Goal: Task Accomplishment & Management: Complete application form

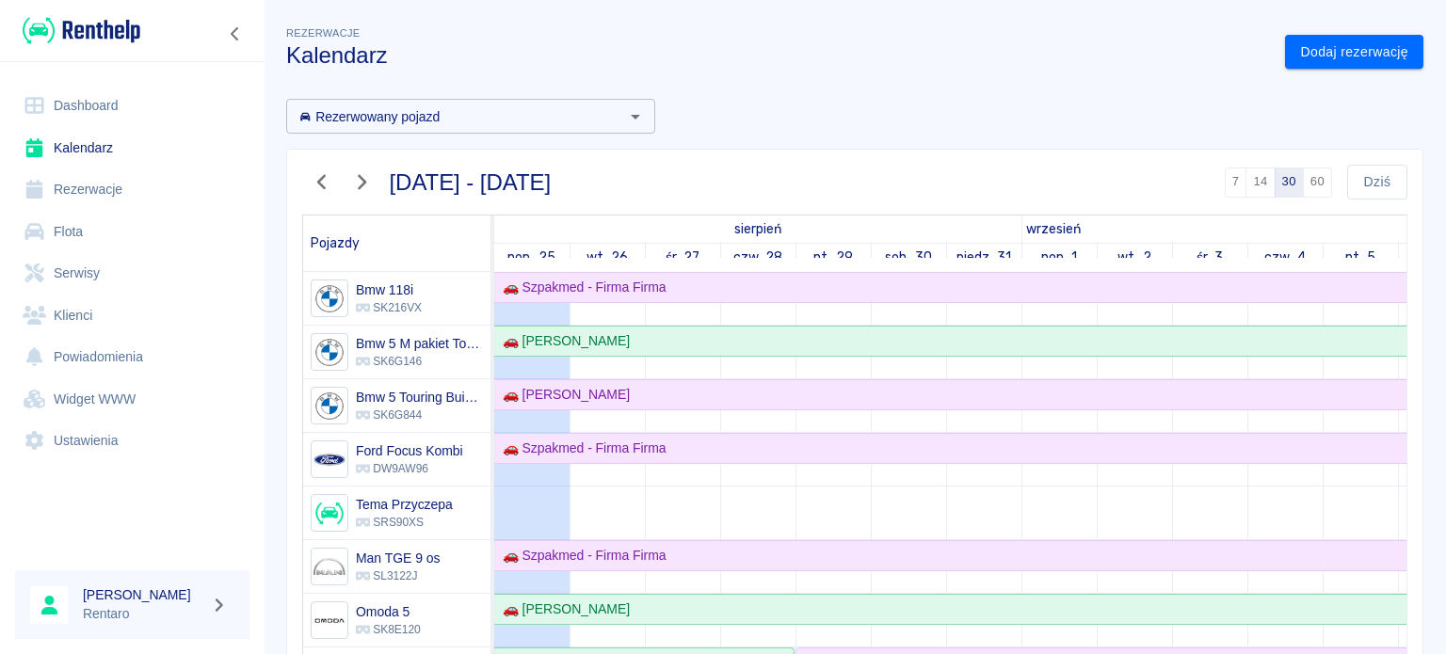
click at [147, 124] on link "Dashboard" at bounding box center [132, 106] width 234 height 42
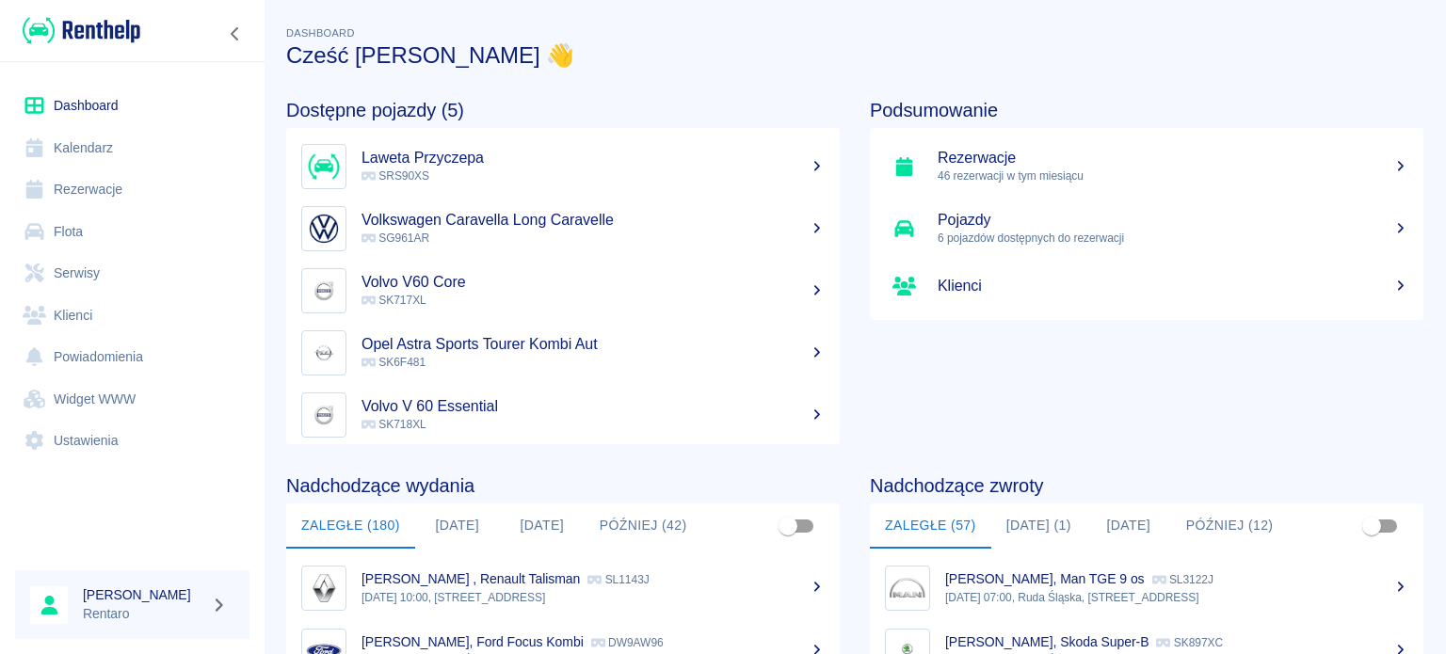
click at [1034, 537] on button "[DATE] (1)" at bounding box center [1038, 526] width 95 height 45
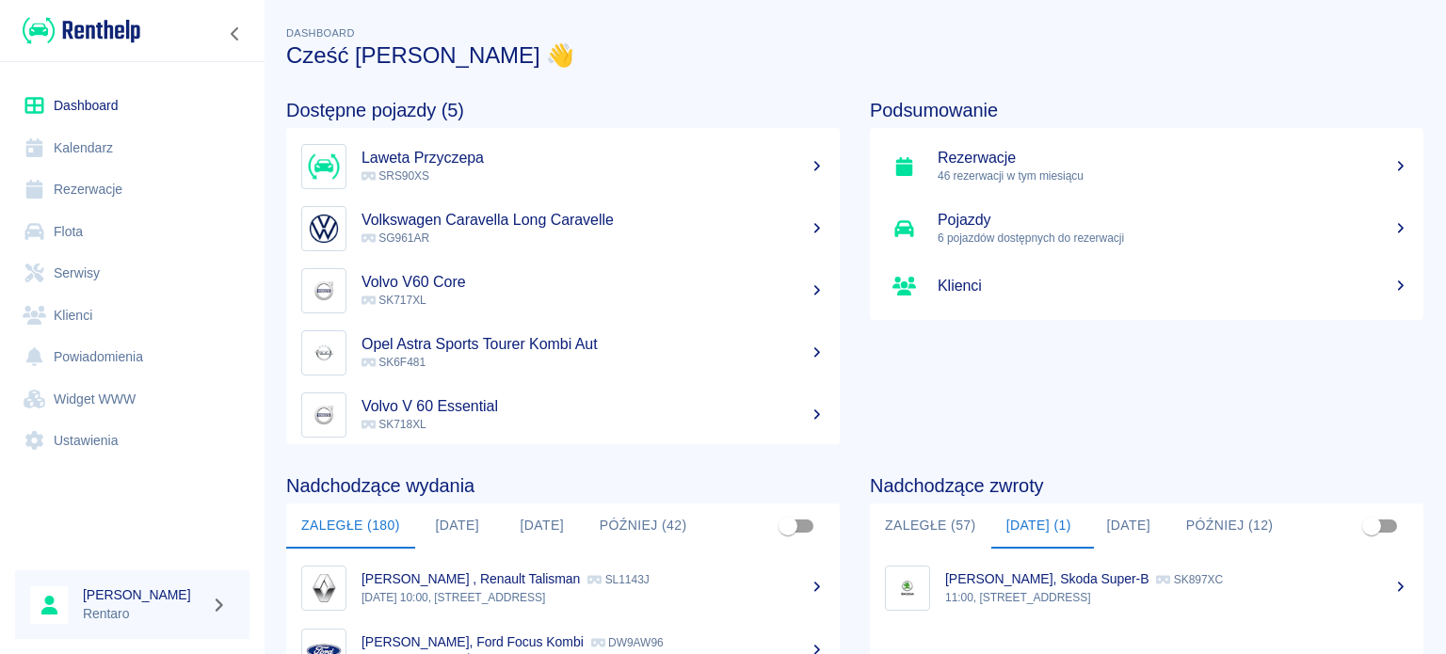
scroll to position [94, 0]
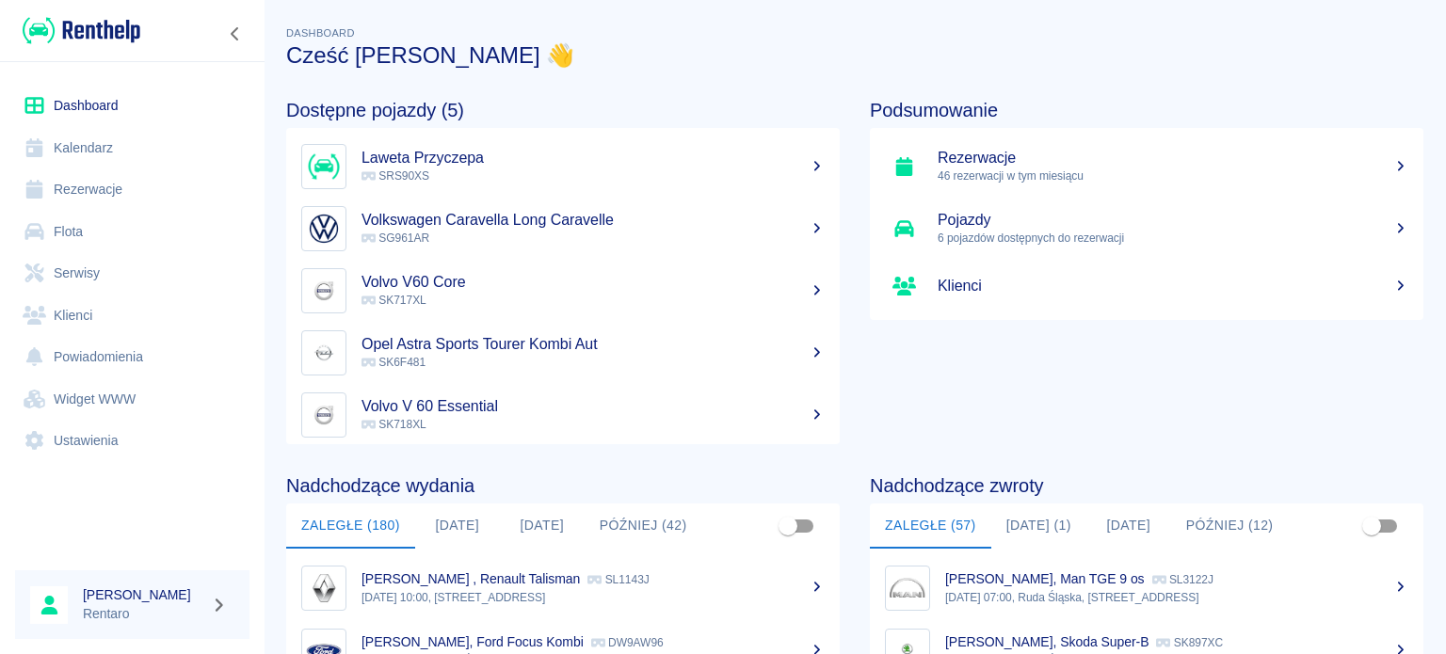
click at [1034, 523] on button "[DATE] (1)" at bounding box center [1038, 526] width 95 height 45
click at [52, 141] on link "Kalendarz" at bounding box center [132, 148] width 234 height 42
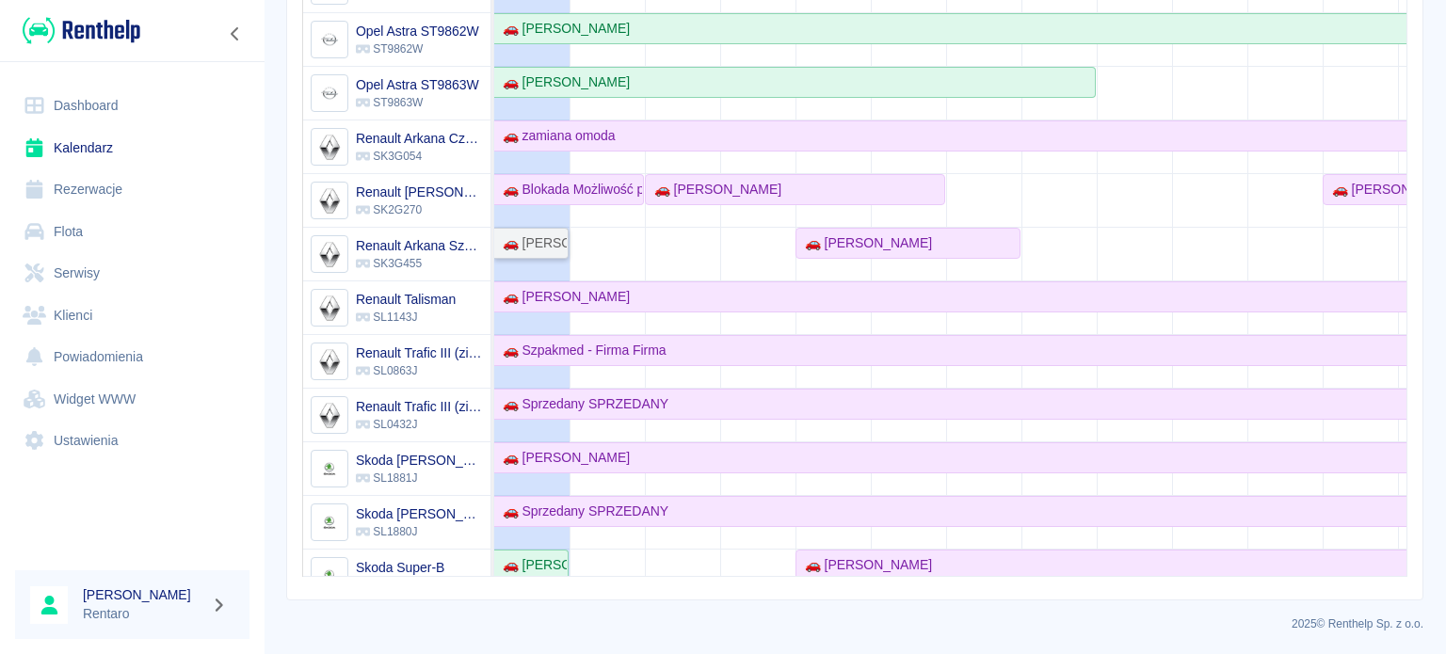
click at [533, 245] on div "🚗 [PERSON_NAME]" at bounding box center [531, 243] width 72 height 20
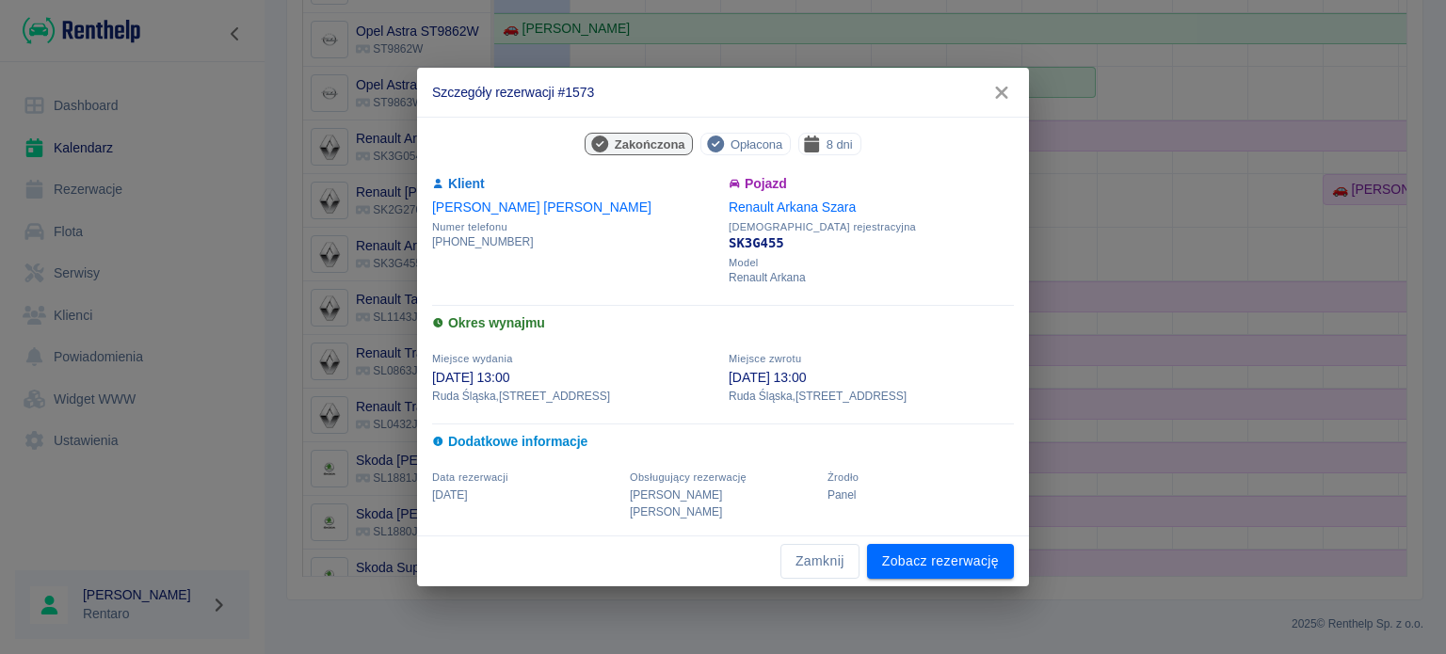
click at [1009, 103] on icon "button" at bounding box center [1001, 93] width 24 height 20
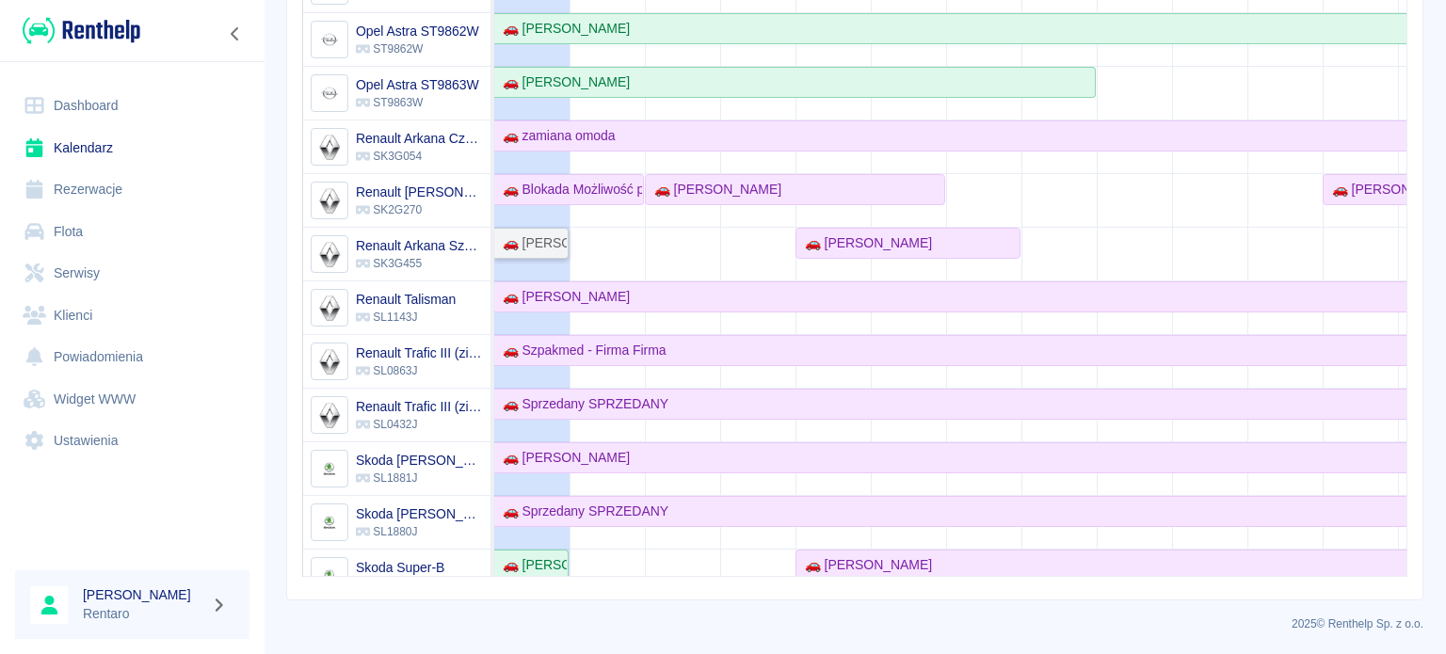
click at [560, 235] on div "🚗 [PERSON_NAME]" at bounding box center [531, 243] width 72 height 20
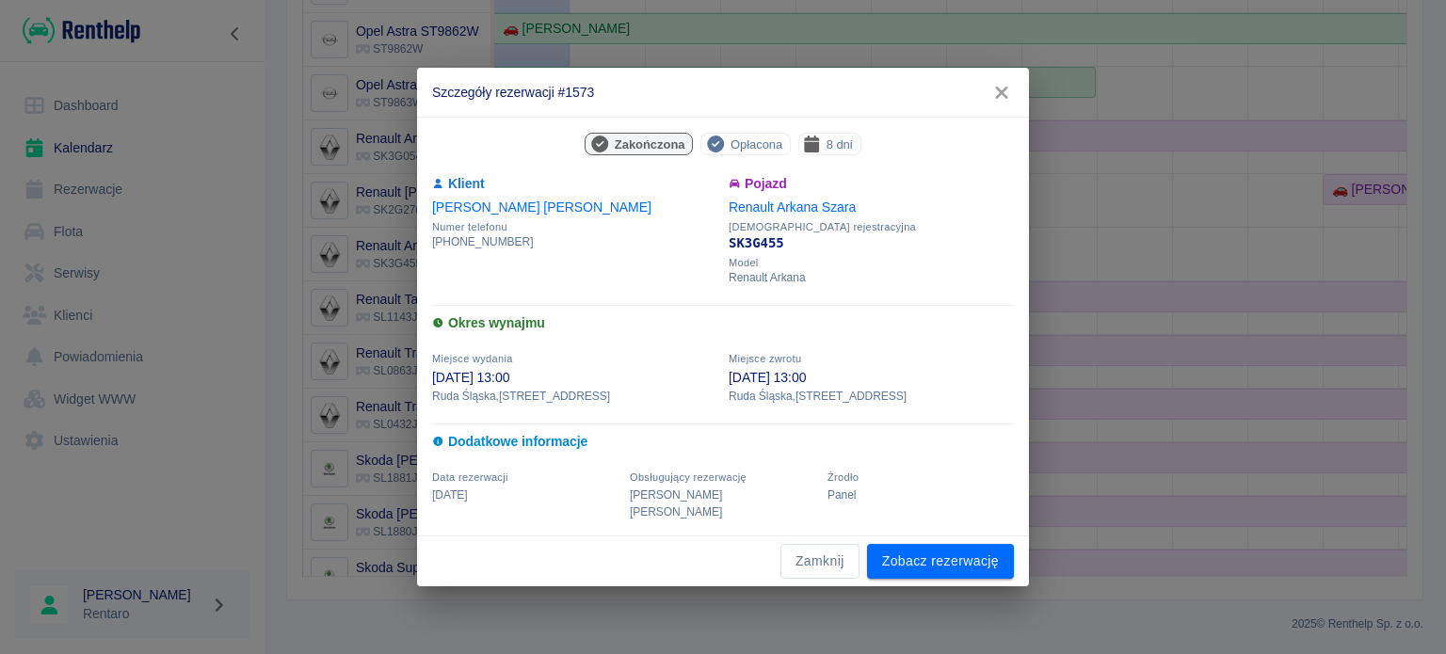
click at [999, 96] on icon "button" at bounding box center [1001, 93] width 24 height 20
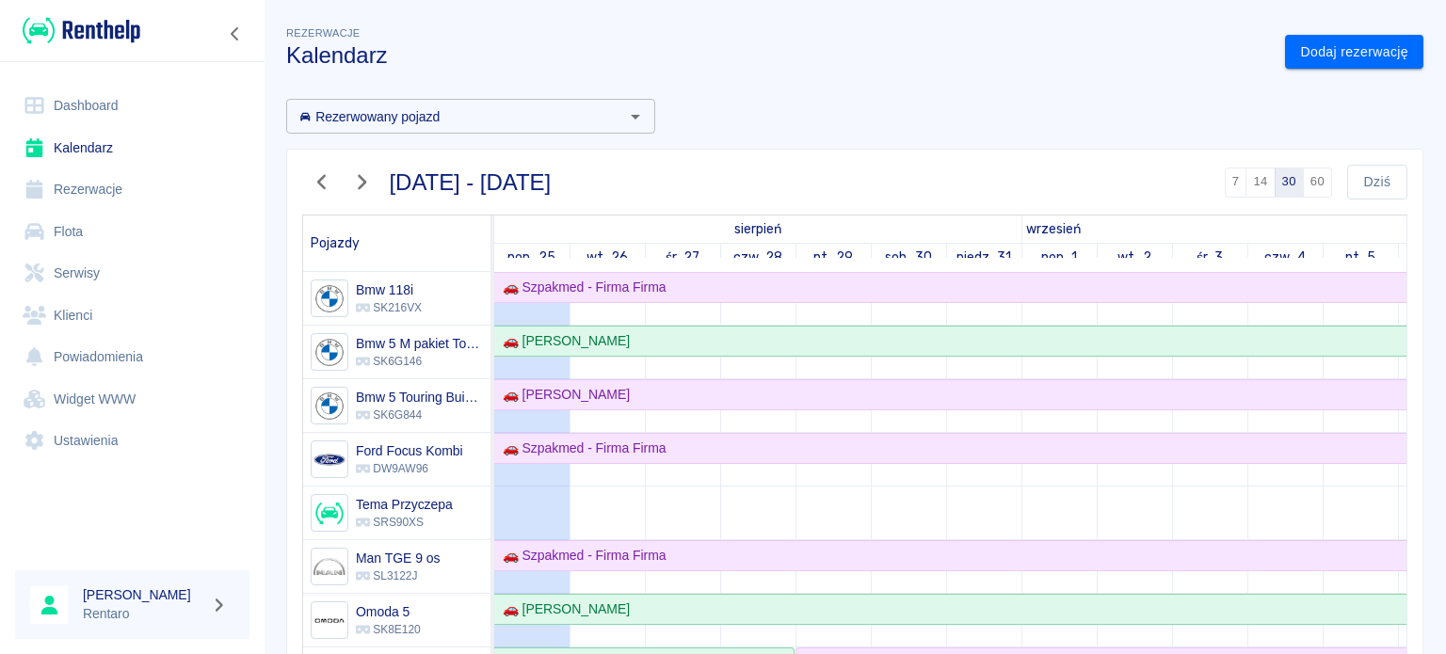
click at [98, 122] on link "Dashboard" at bounding box center [132, 106] width 234 height 42
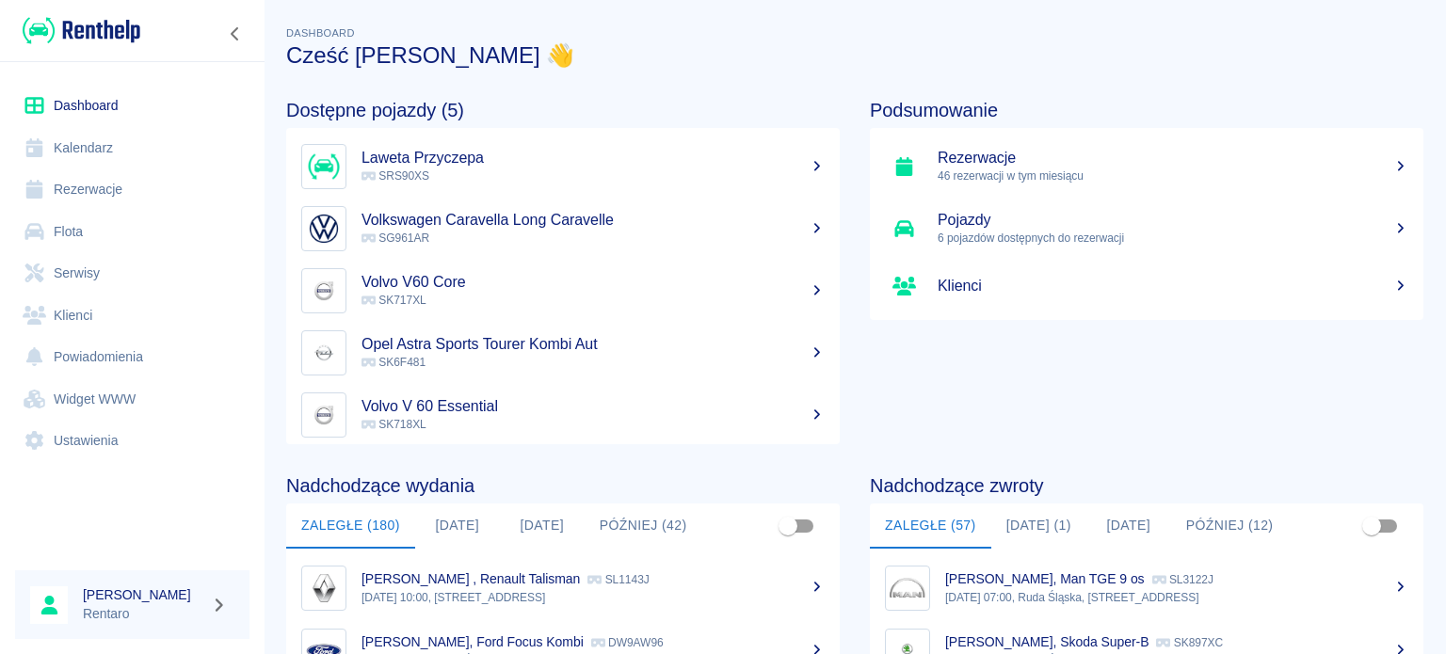
click at [1041, 522] on button "[DATE] (1)" at bounding box center [1038, 526] width 95 height 45
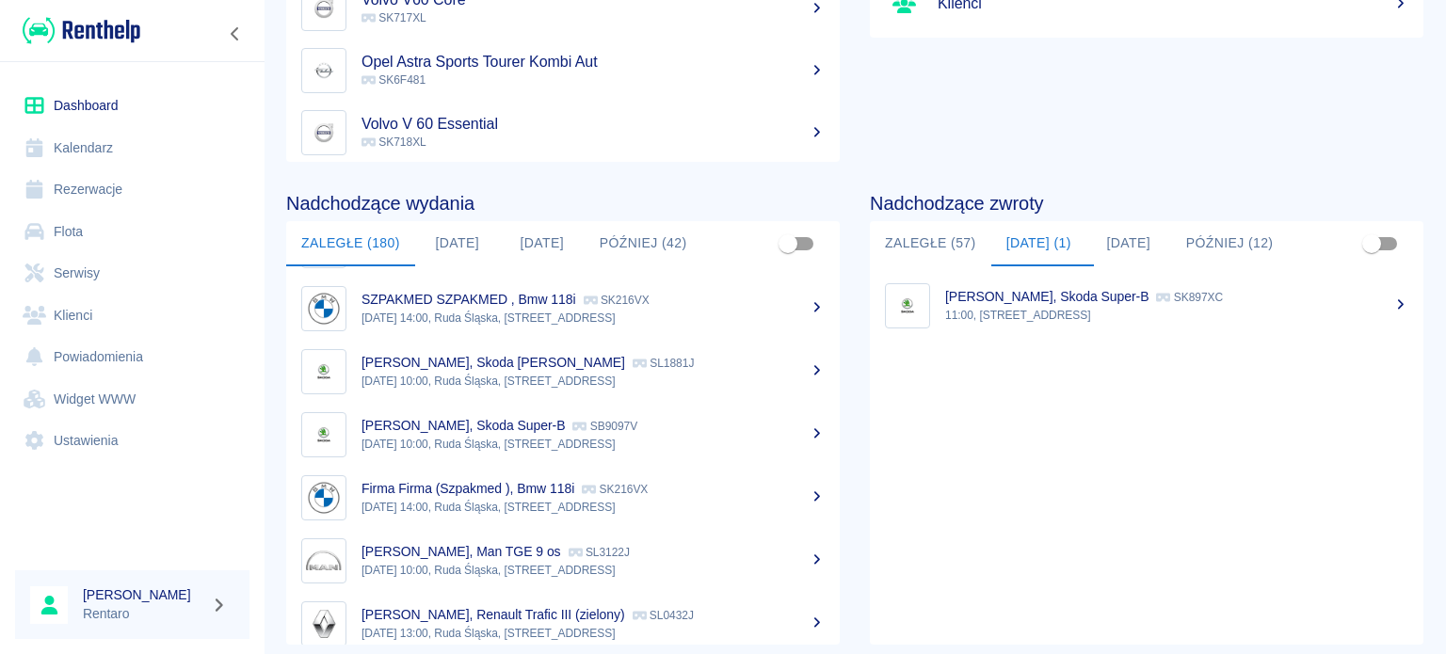
click at [77, 108] on link "Dashboard" at bounding box center [132, 106] width 234 height 42
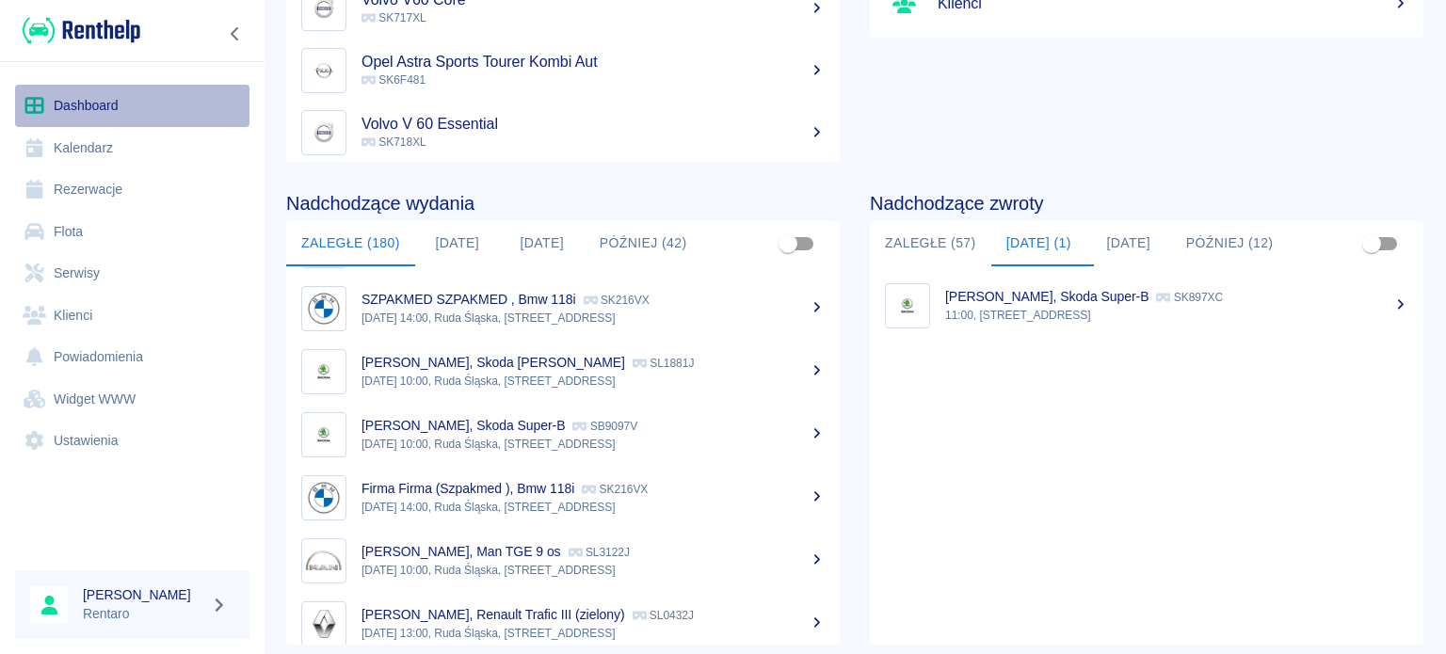
click at [120, 109] on link "Dashboard" at bounding box center [132, 106] width 234 height 42
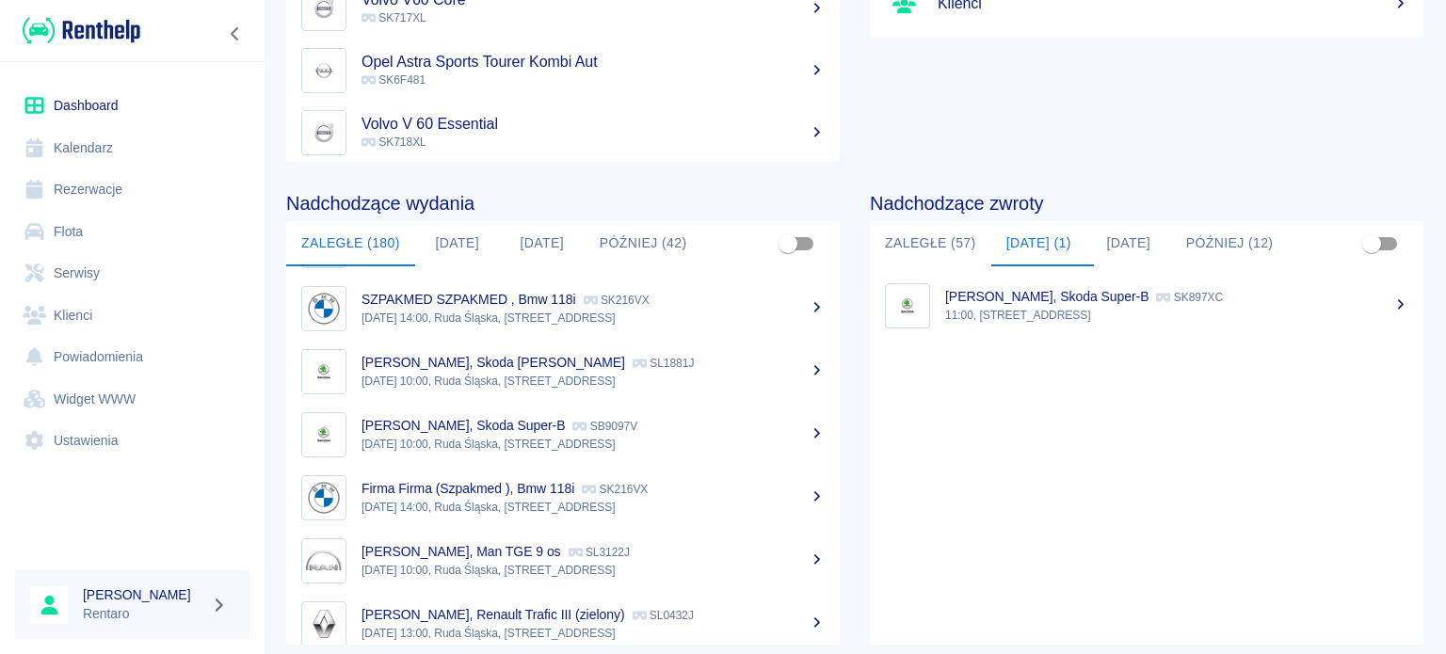
click at [111, 108] on link "Dashboard" at bounding box center [132, 106] width 234 height 42
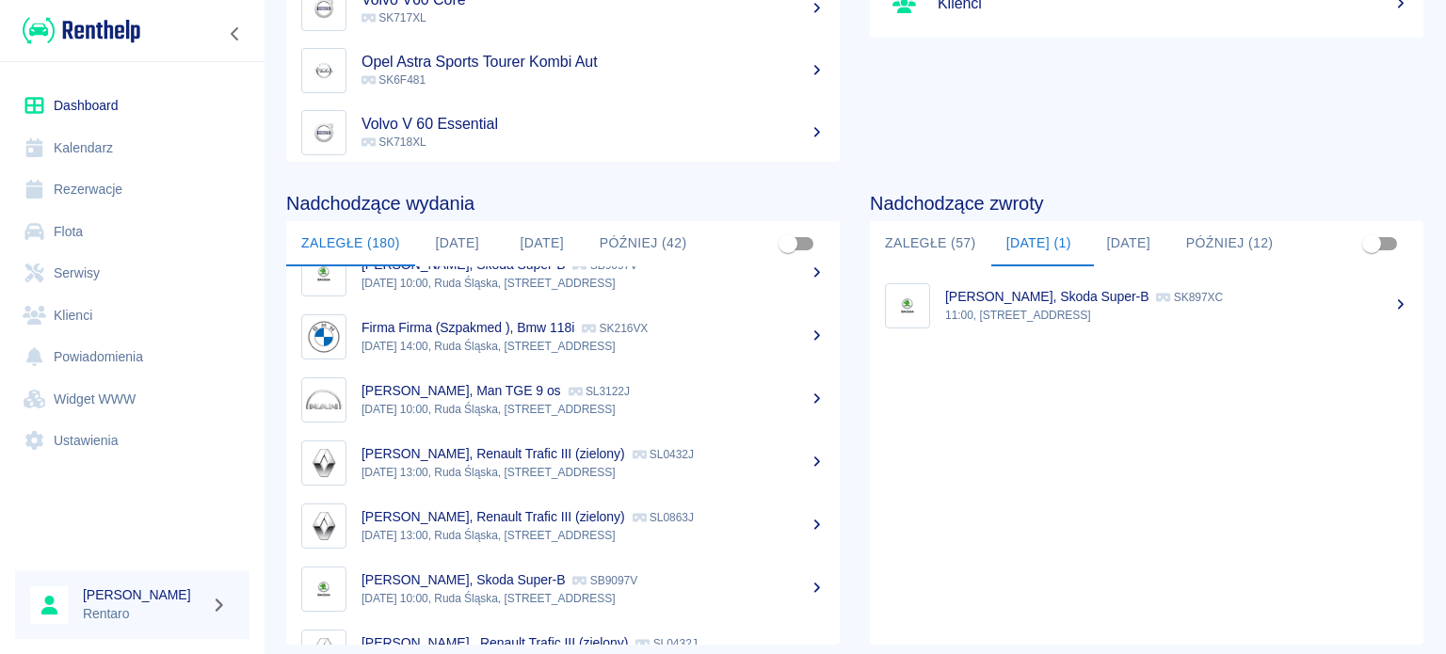
scroll to position [1035, 0]
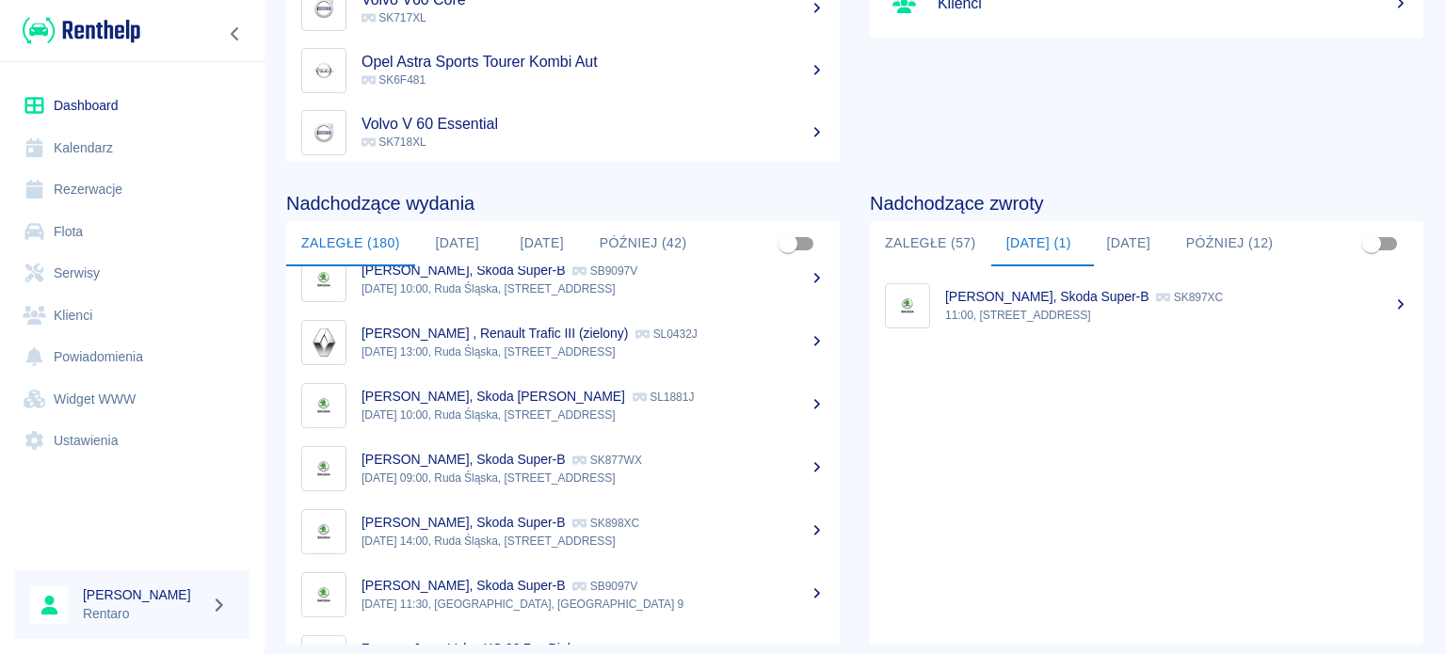
click at [112, 135] on link "Kalendarz" at bounding box center [132, 148] width 234 height 42
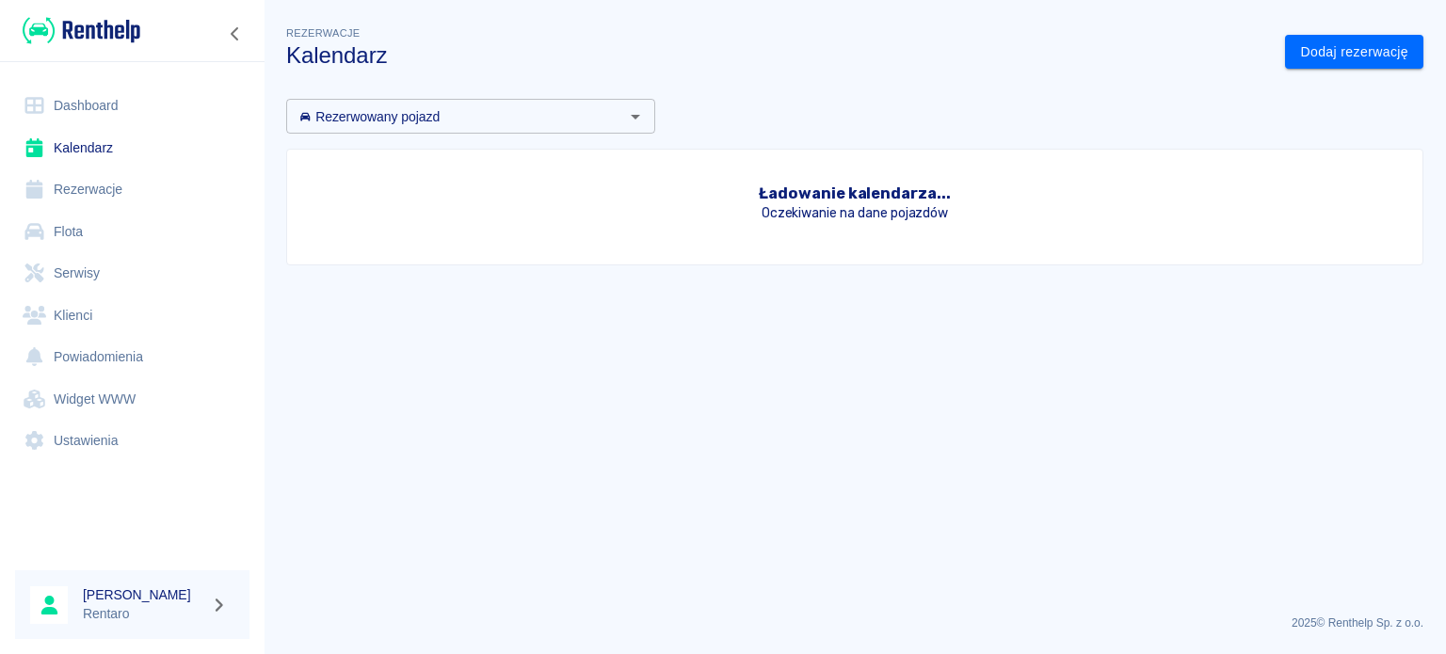
click at [104, 153] on link "Kalendarz" at bounding box center [132, 148] width 234 height 42
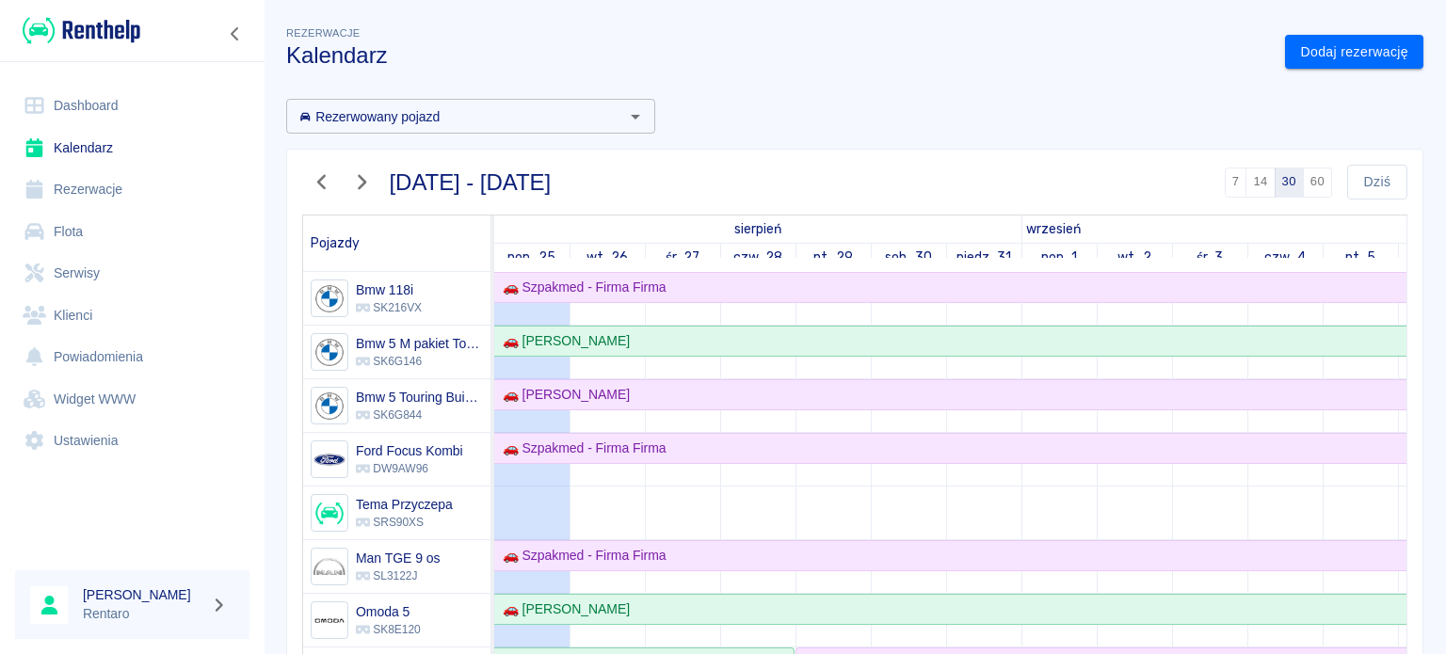
click at [480, 118] on input "Rezerwowany pojazd" at bounding box center [455, 116] width 327 height 24
click at [755, 91] on div "Rezerwowany pojazd Rezerwowany pojazd [DATE] - [DATE] 7 14 30 60 [DATE] Pojazdy…" at bounding box center [847, 538] width 1152 height 908
click at [479, 120] on input "Rezerwowany pojazd" at bounding box center [455, 116] width 327 height 24
click at [762, 138] on div "[DATE] - [DATE] 7 14 30 60 [DATE] Pojazdy sierpień wrzesień pon., 25 wt., 26 śr…" at bounding box center [847, 563] width 1152 height 858
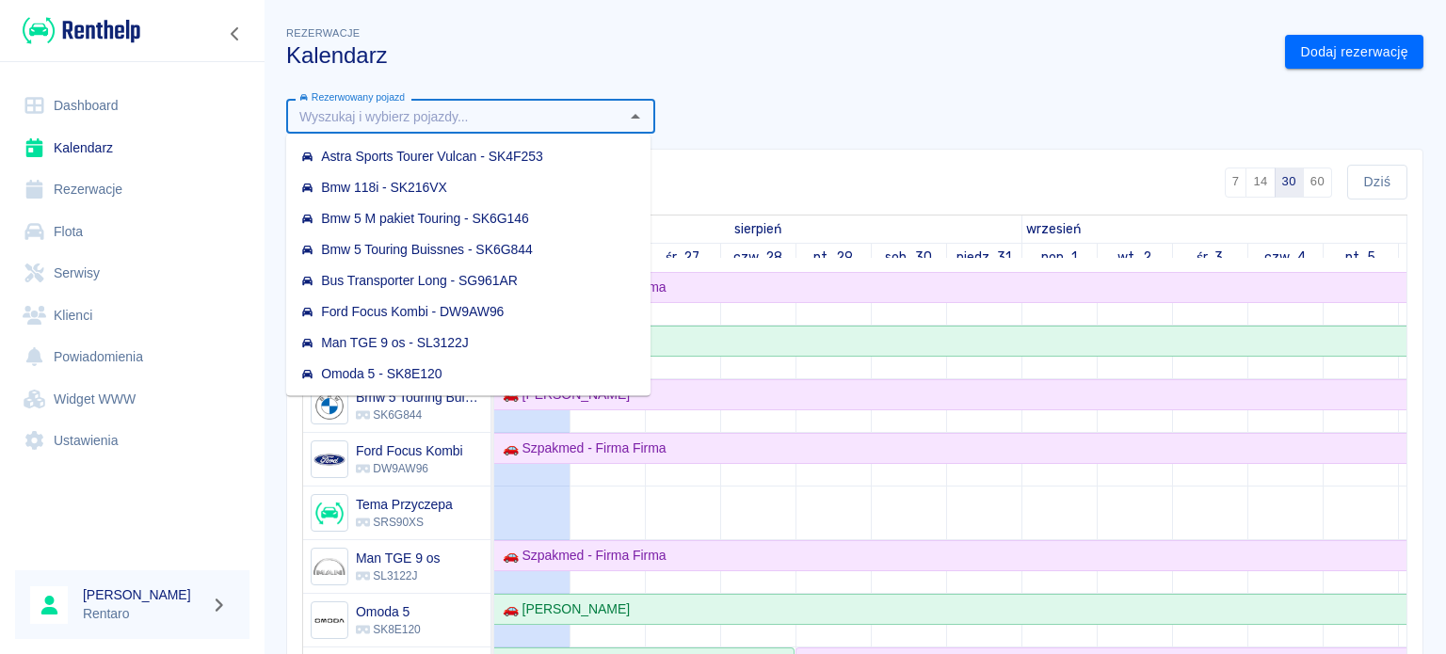
click at [557, 116] on input "Rezerwowany pojazd" at bounding box center [455, 116] width 327 height 24
click at [797, 73] on div "Rezerwacje Kalendarz Dodaj rezerwację Rezerwowany pojazd Rezerwowany pojazd [DA…" at bounding box center [855, 500] width 1182 height 985
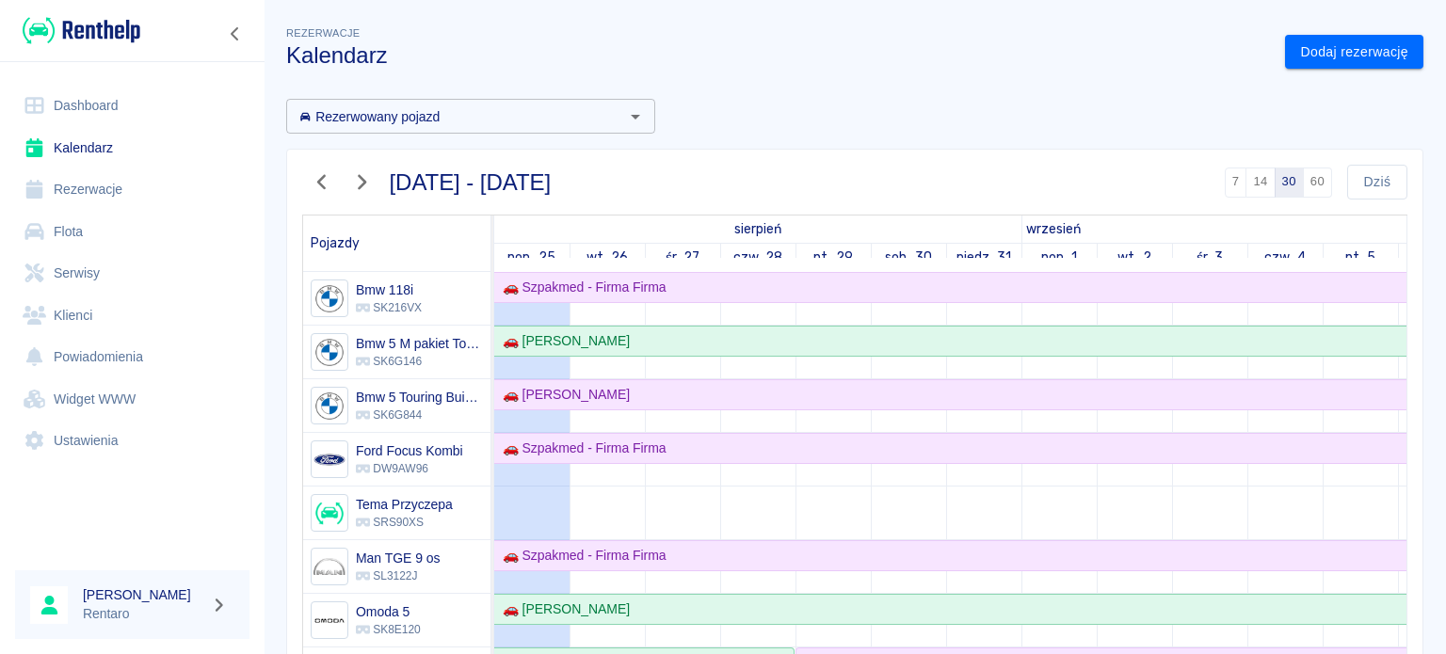
click at [91, 149] on link "Kalendarz" at bounding box center [132, 148] width 234 height 42
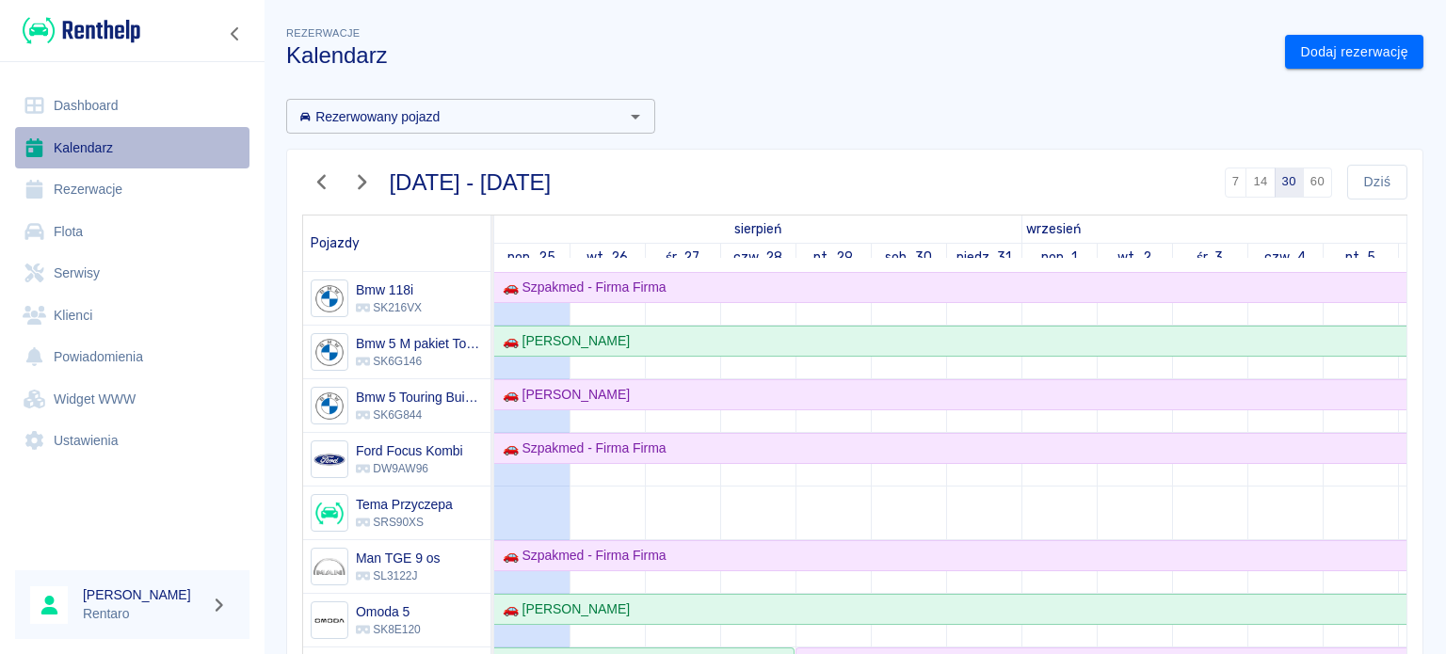
click at [99, 147] on link "Kalendarz" at bounding box center [132, 148] width 234 height 42
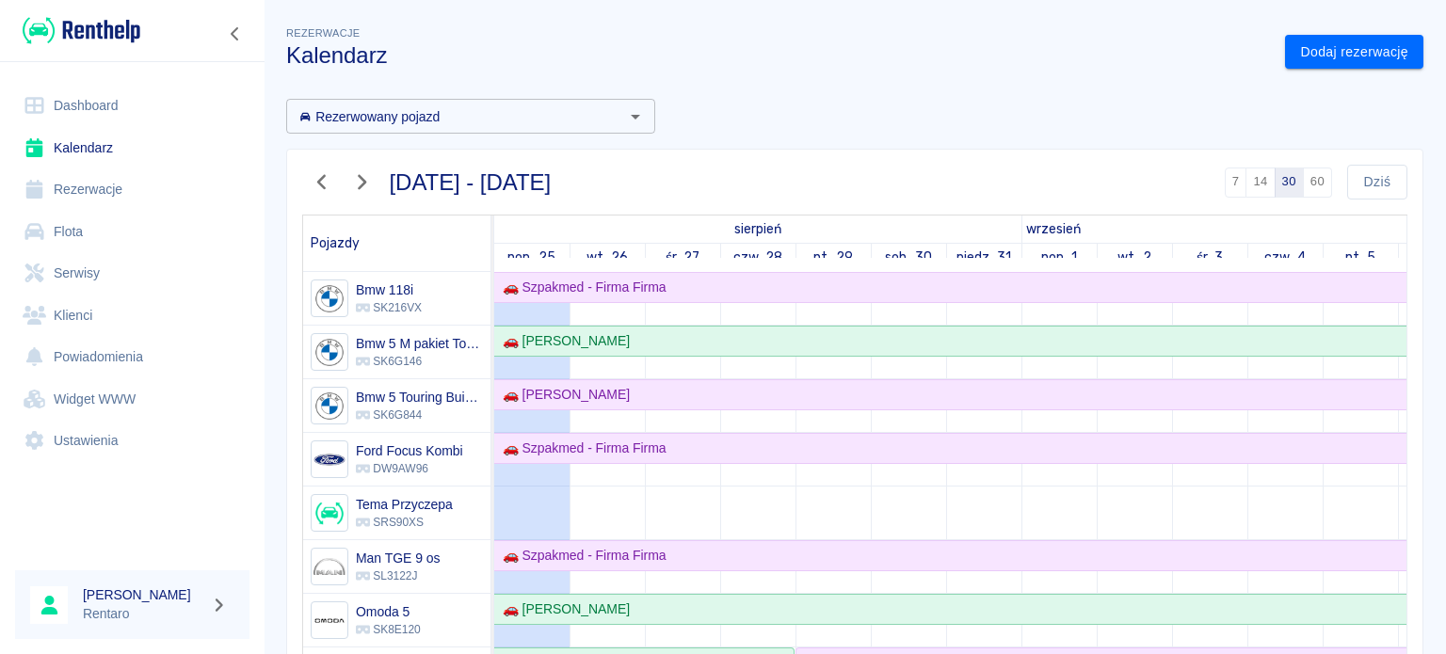
click at [68, 143] on link "Kalendarz" at bounding box center [132, 148] width 234 height 42
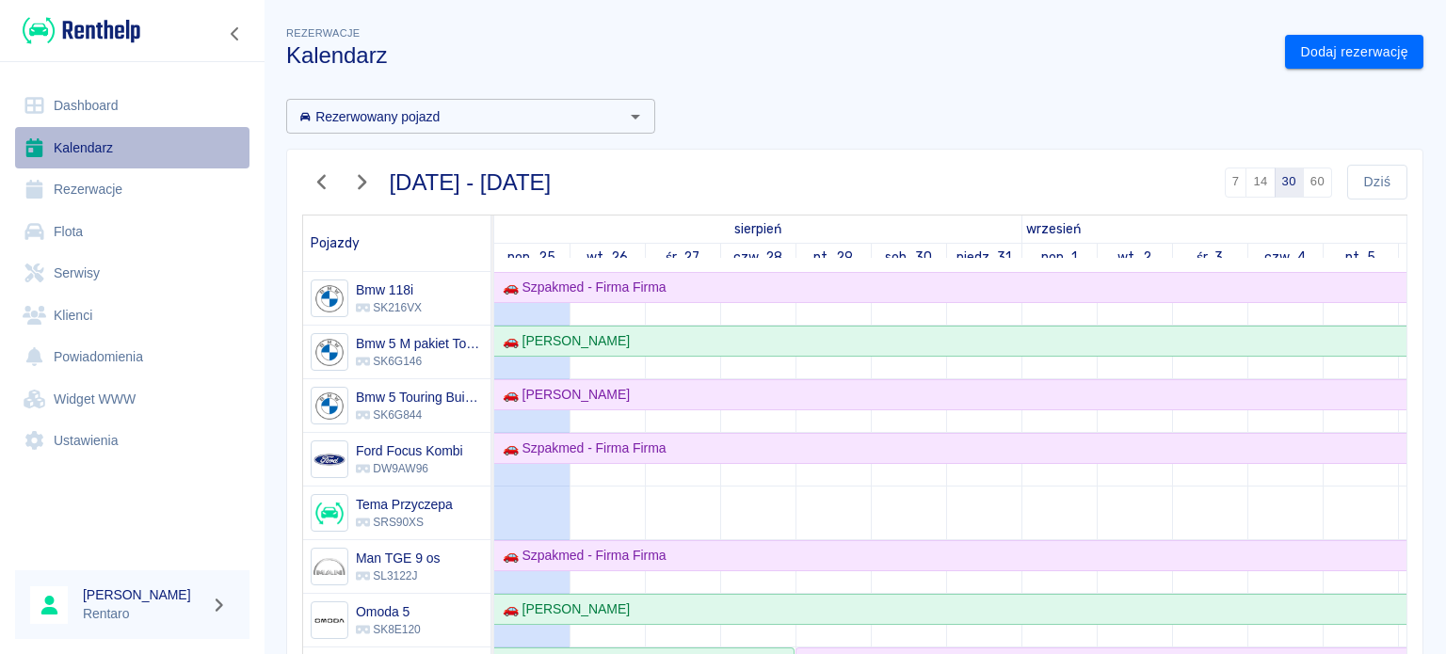
click at [43, 156] on icon at bounding box center [35, 147] width 24 height 19
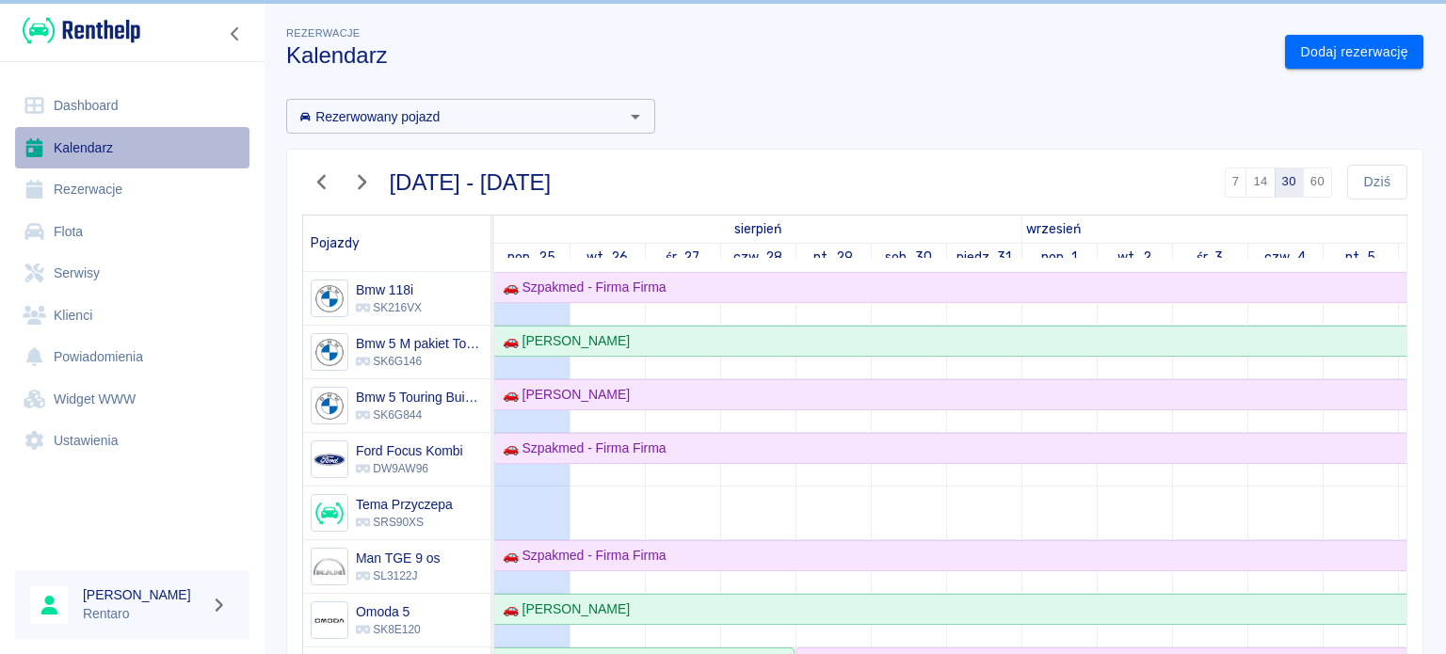
click at [43, 156] on icon at bounding box center [35, 147] width 24 height 19
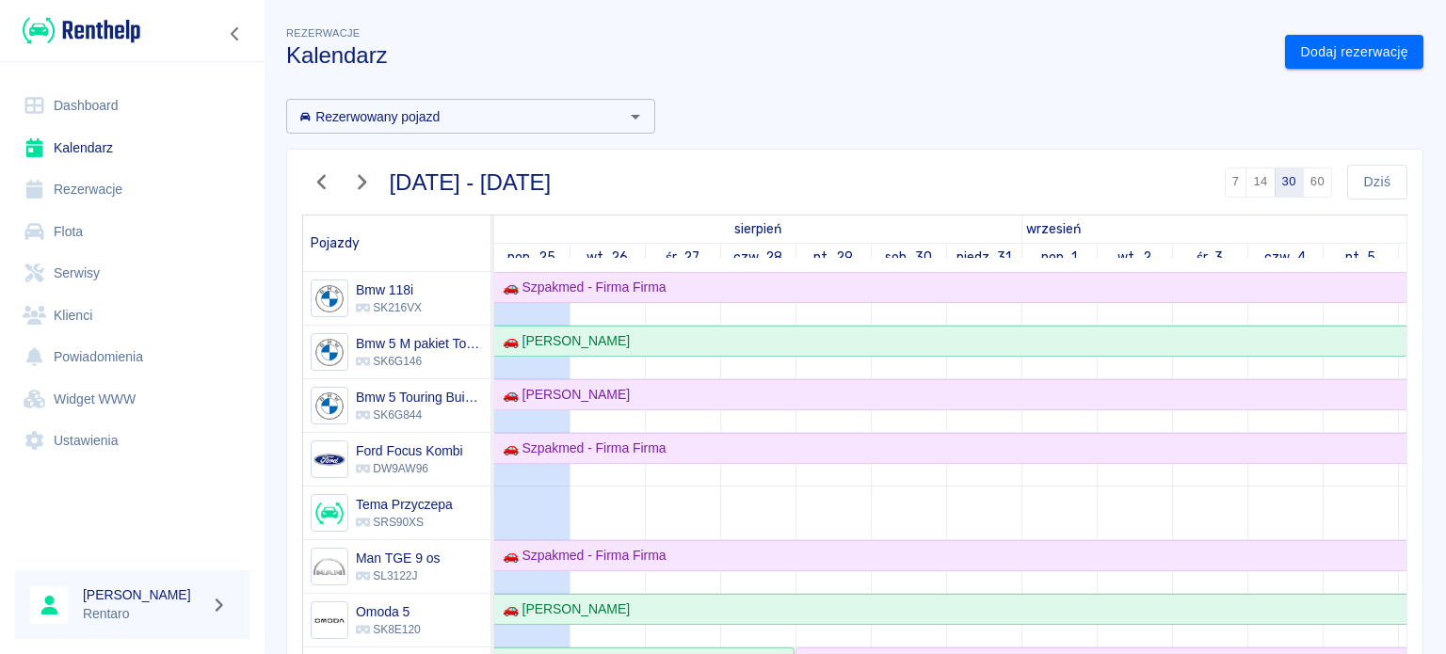
click at [579, 120] on input "Rezerwowany pojazd" at bounding box center [455, 116] width 327 height 24
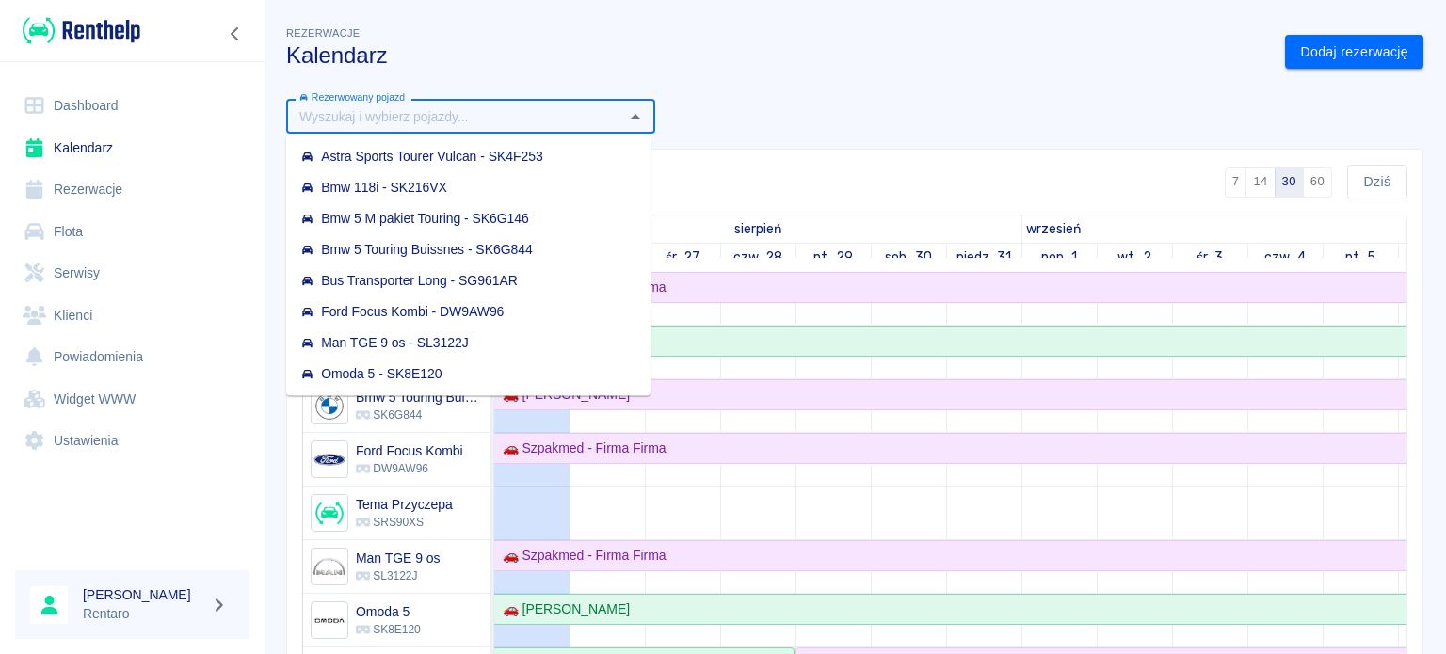
click at [724, 93] on div "Rezerwowany pojazd Rezerwowany pojazd [DATE] - [DATE] 7 14 30 60 [DATE] Pojazdy…" at bounding box center [847, 538] width 1152 height 908
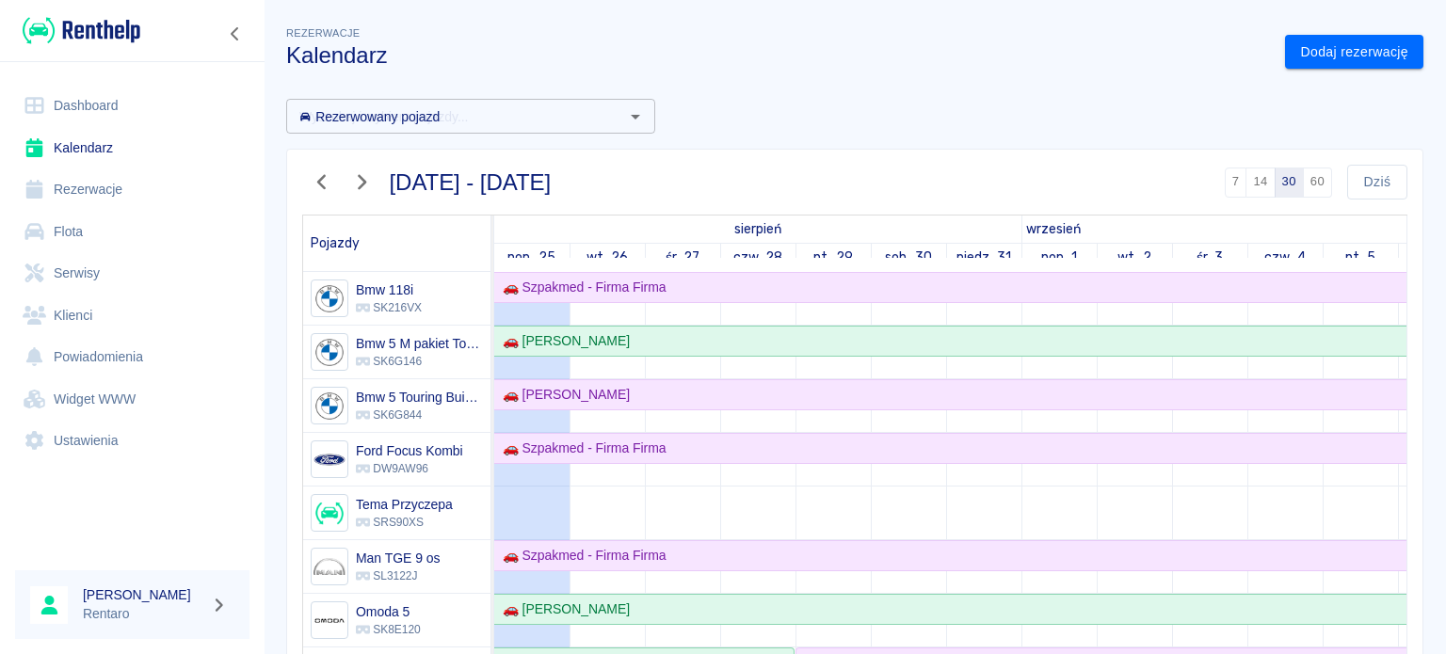
click at [616, 112] on div "Rezerwowany pojazd" at bounding box center [470, 116] width 369 height 35
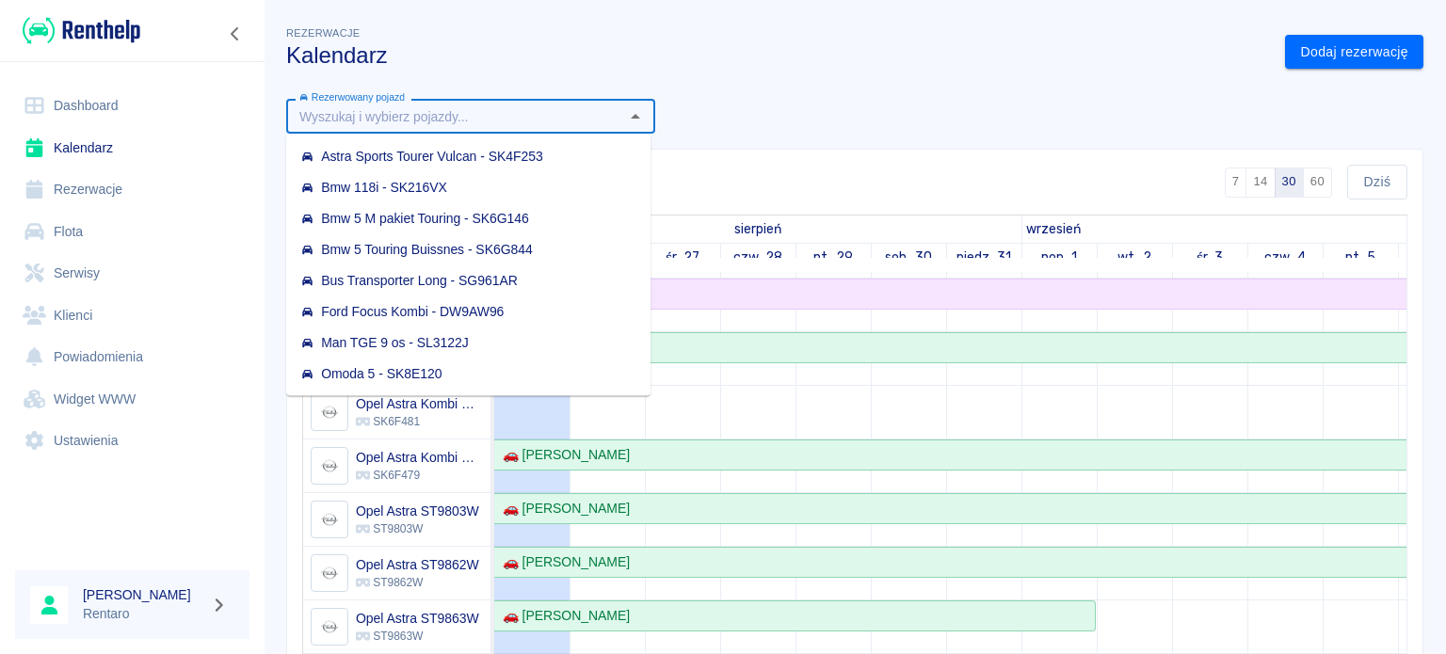
scroll to position [565, 0]
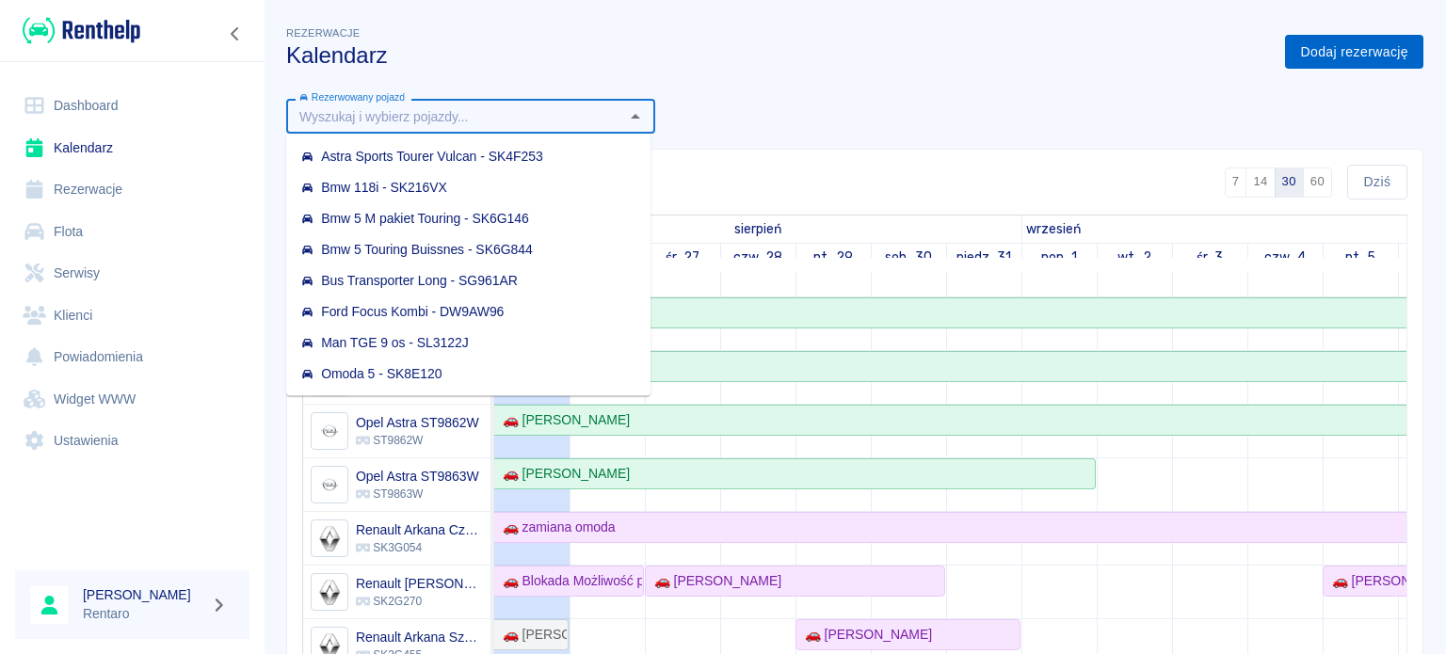
click at [1311, 48] on link "Dodaj rezerwację" at bounding box center [1354, 52] width 138 height 35
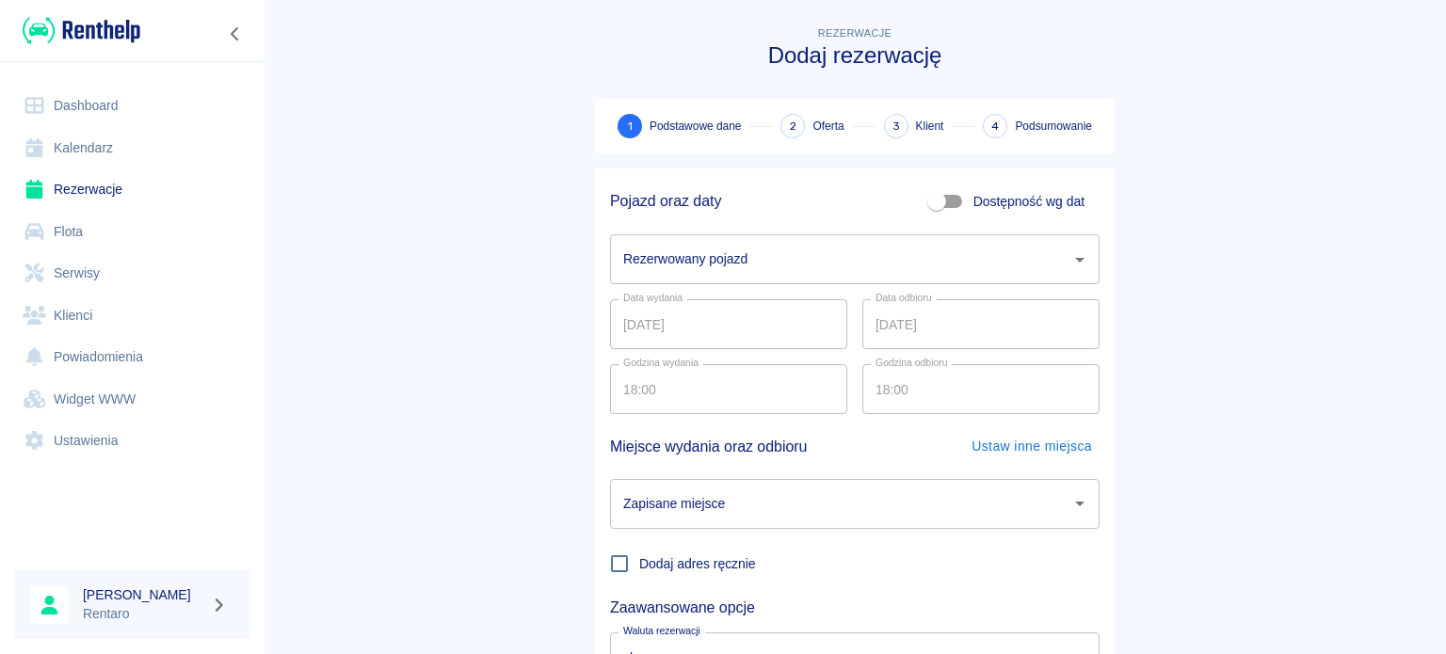
click at [768, 246] on input "Rezerwowany pojazd" at bounding box center [840, 259] width 444 height 33
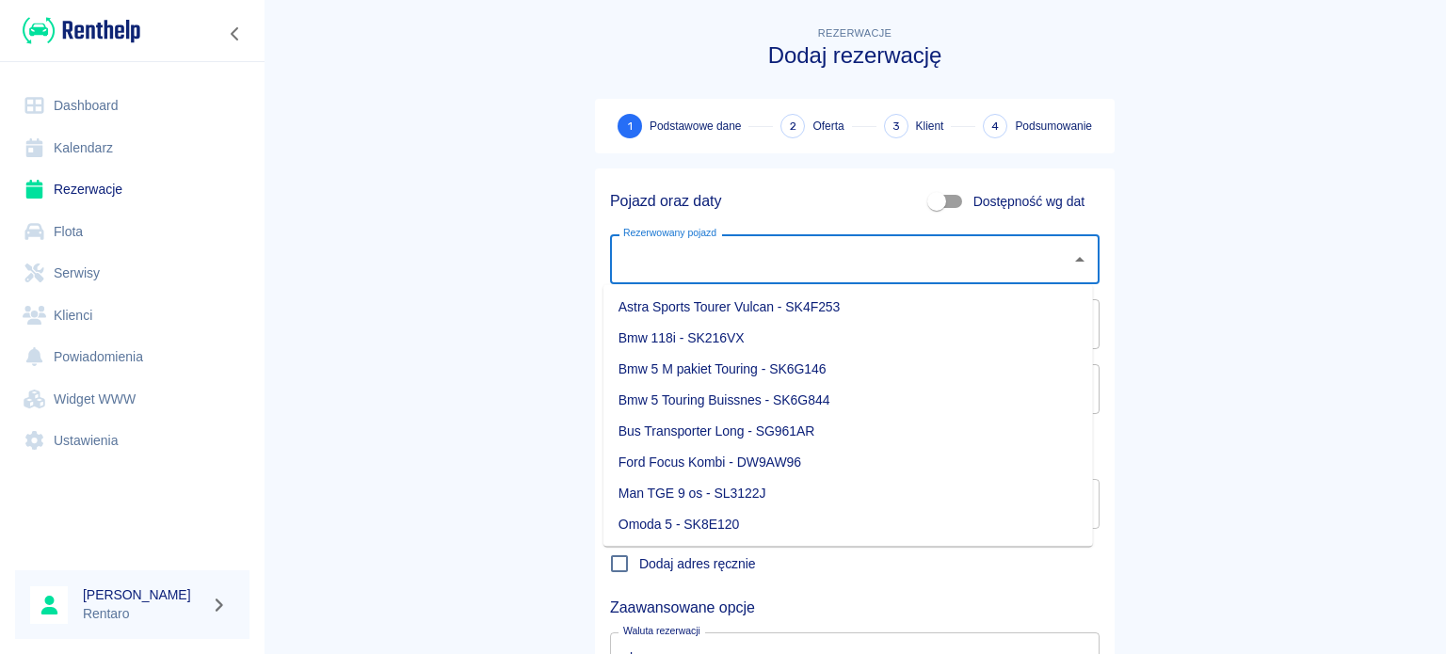
click at [1059, 209] on span "Dostępność wg dat" at bounding box center [1028, 202] width 111 height 20
click at [990, 209] on input "Dostępność wg dat" at bounding box center [936, 202] width 107 height 36
checkbox input "true"
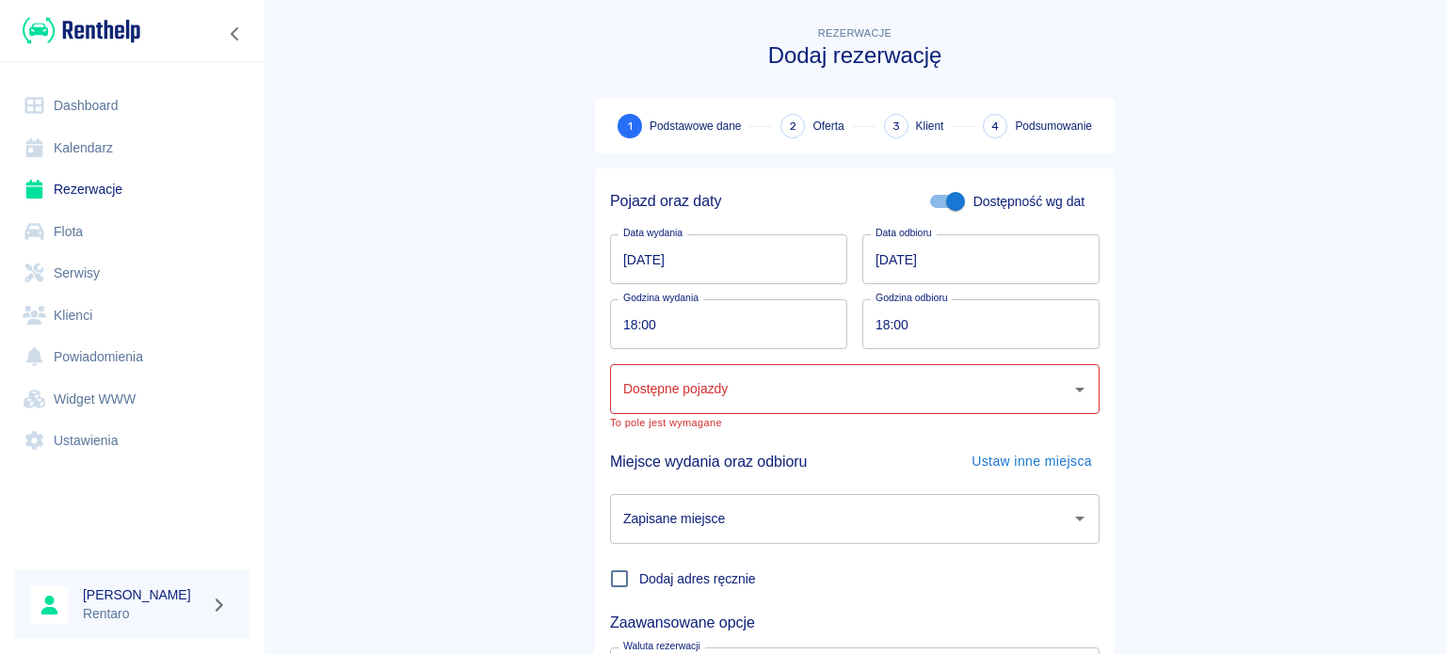
click at [681, 264] on input "[DATE]" at bounding box center [728, 259] width 237 height 50
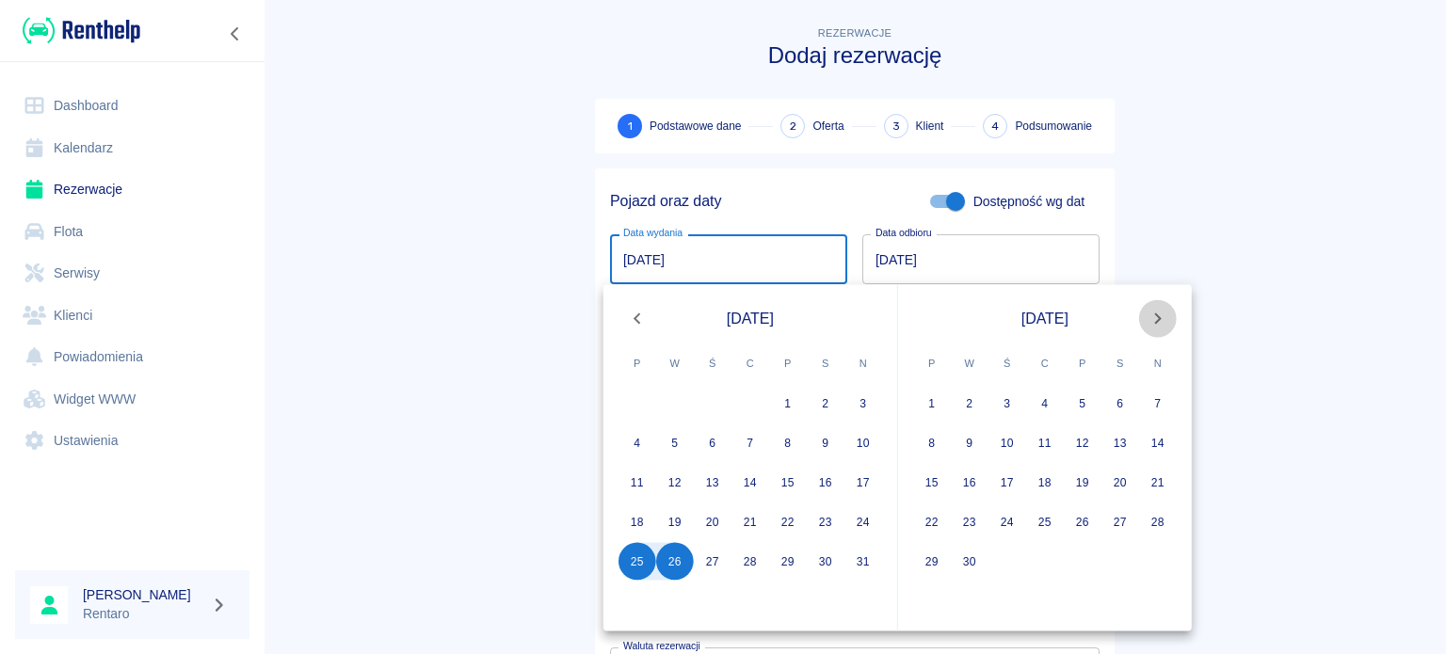
click at [1162, 320] on icon "Next month" at bounding box center [1157, 318] width 23 height 23
click at [1049, 408] on button "2" at bounding box center [1045, 404] width 38 height 38
type input "[DATE]"
type input "DD.MM.YYYY"
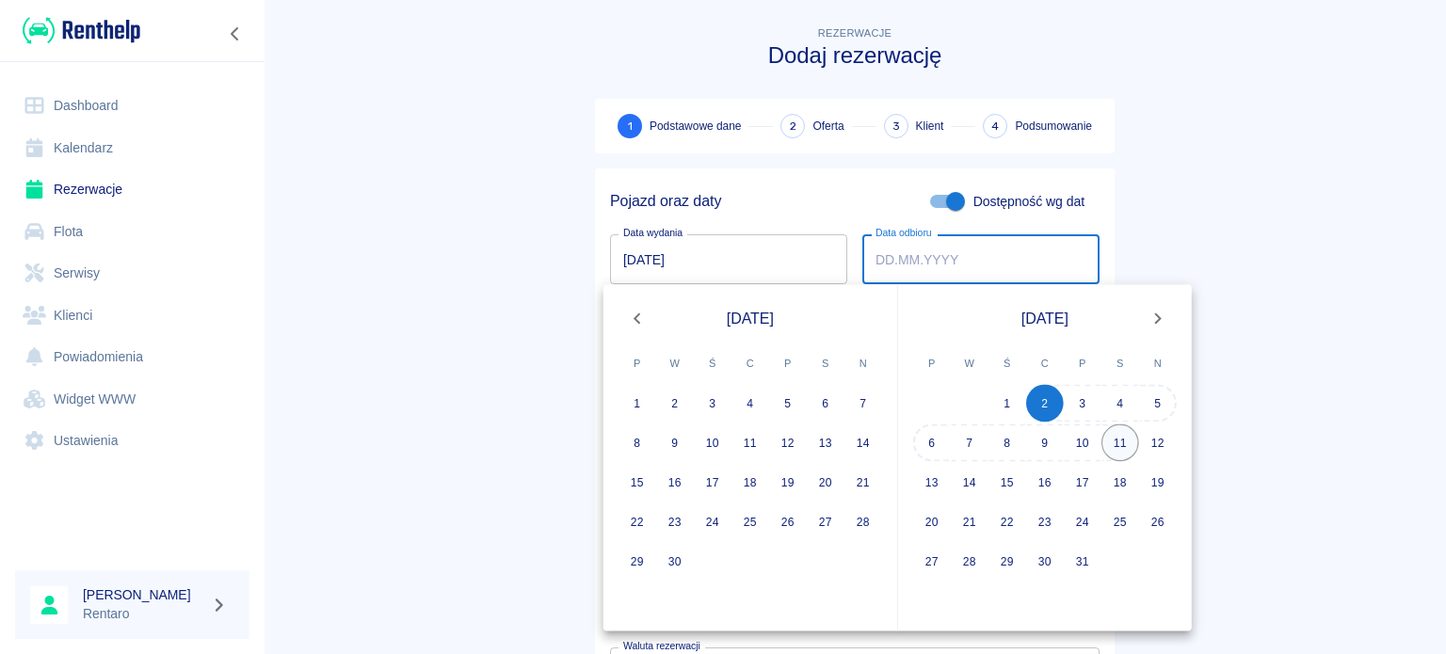
click at [1113, 446] on button "11" at bounding box center [1120, 443] width 38 height 38
type input "[DATE]"
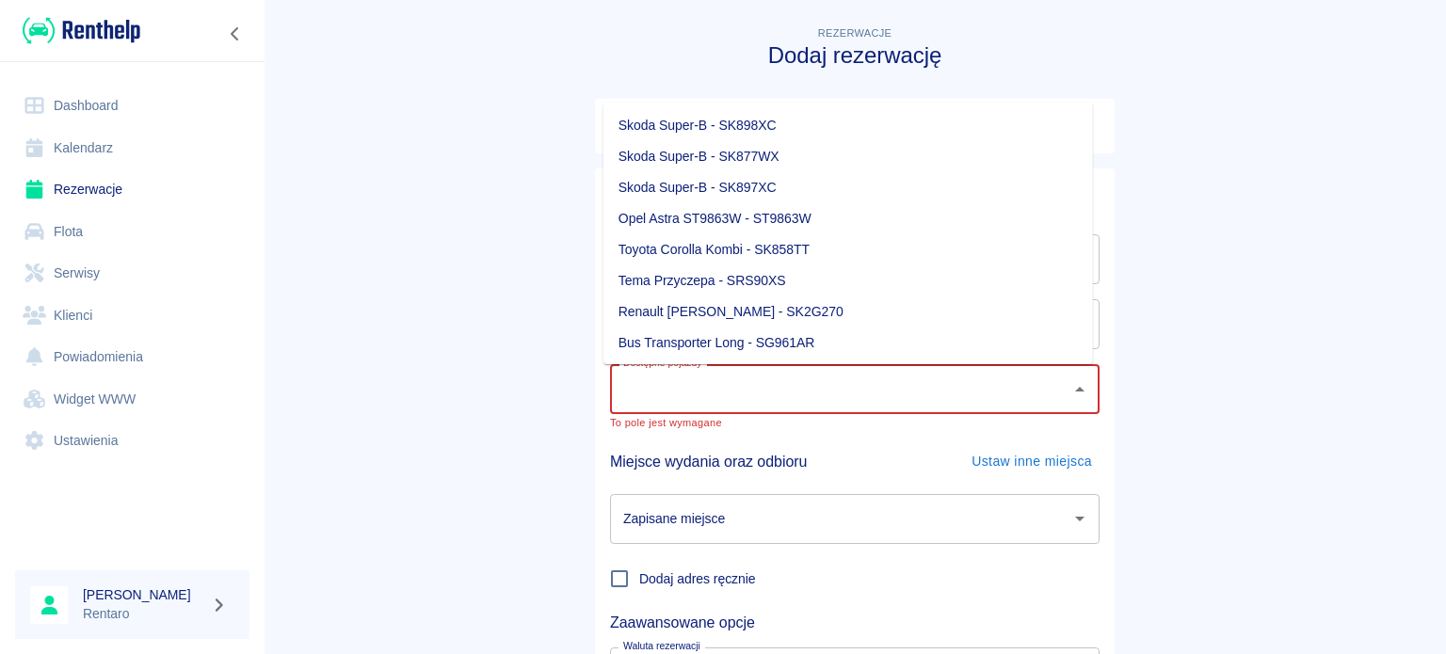
click at [779, 394] on input "Dostępne pojazdy" at bounding box center [840, 389] width 444 height 33
click at [719, 162] on li "Toyota Proace - SK1F748" at bounding box center [847, 155] width 489 height 31
type input "Toyota Proace - SK1F748"
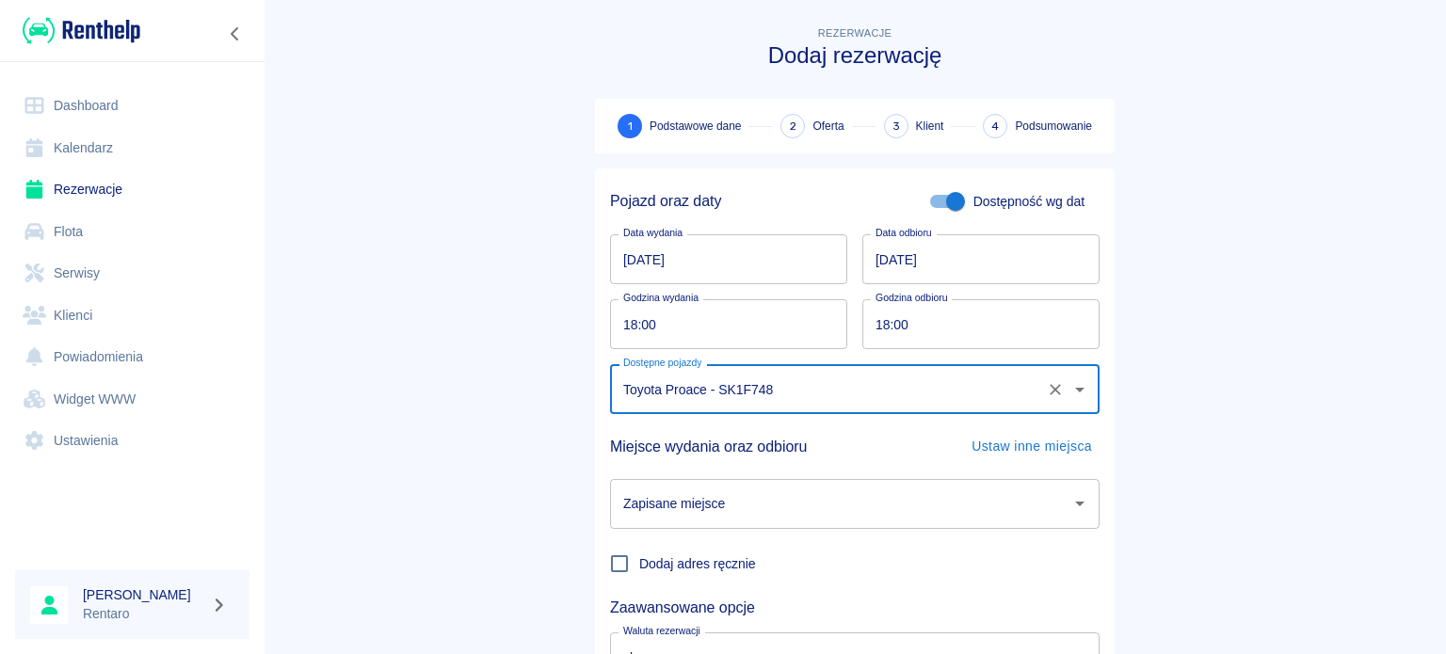
click at [929, 525] on div "Zapisane miejsce" at bounding box center [854, 504] width 489 height 50
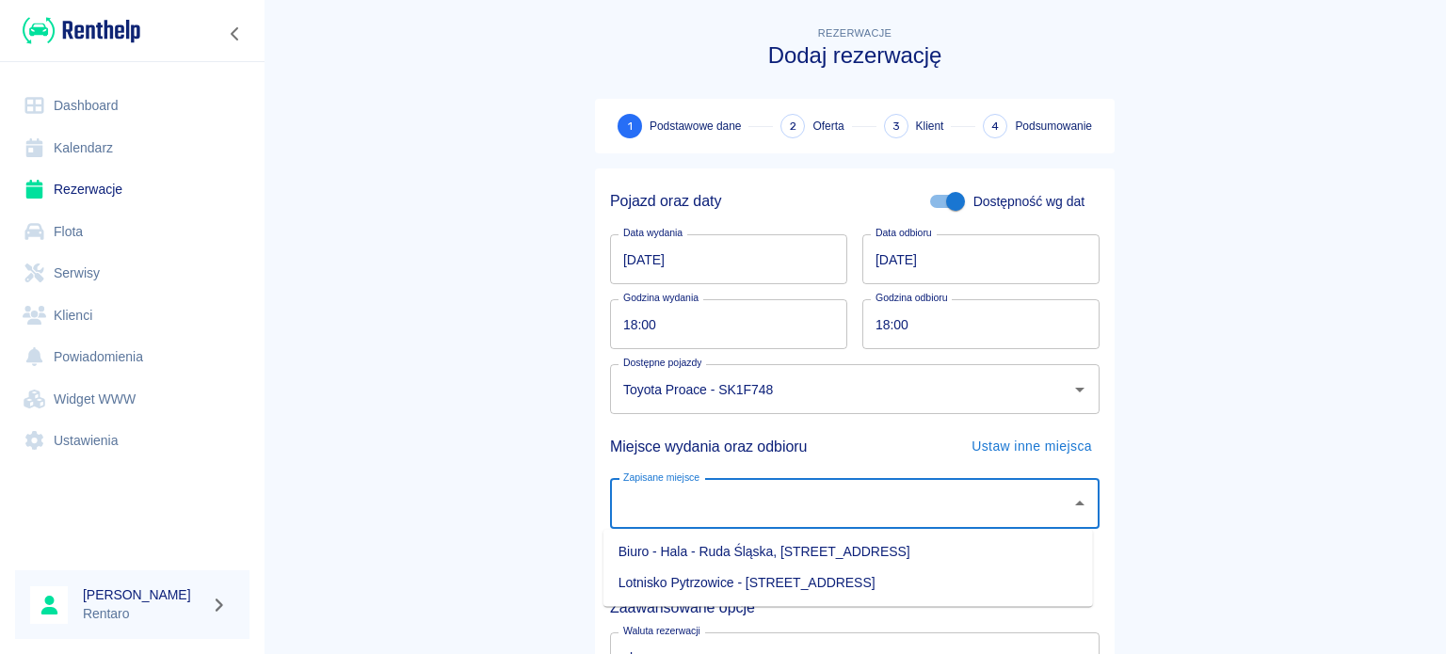
click at [823, 555] on li "Biuro - Hala - Ruda Śląska, [STREET_ADDRESS]" at bounding box center [847, 552] width 489 height 31
type input "Biuro - Hala - Ruda Śląska, [STREET_ADDRESS]"
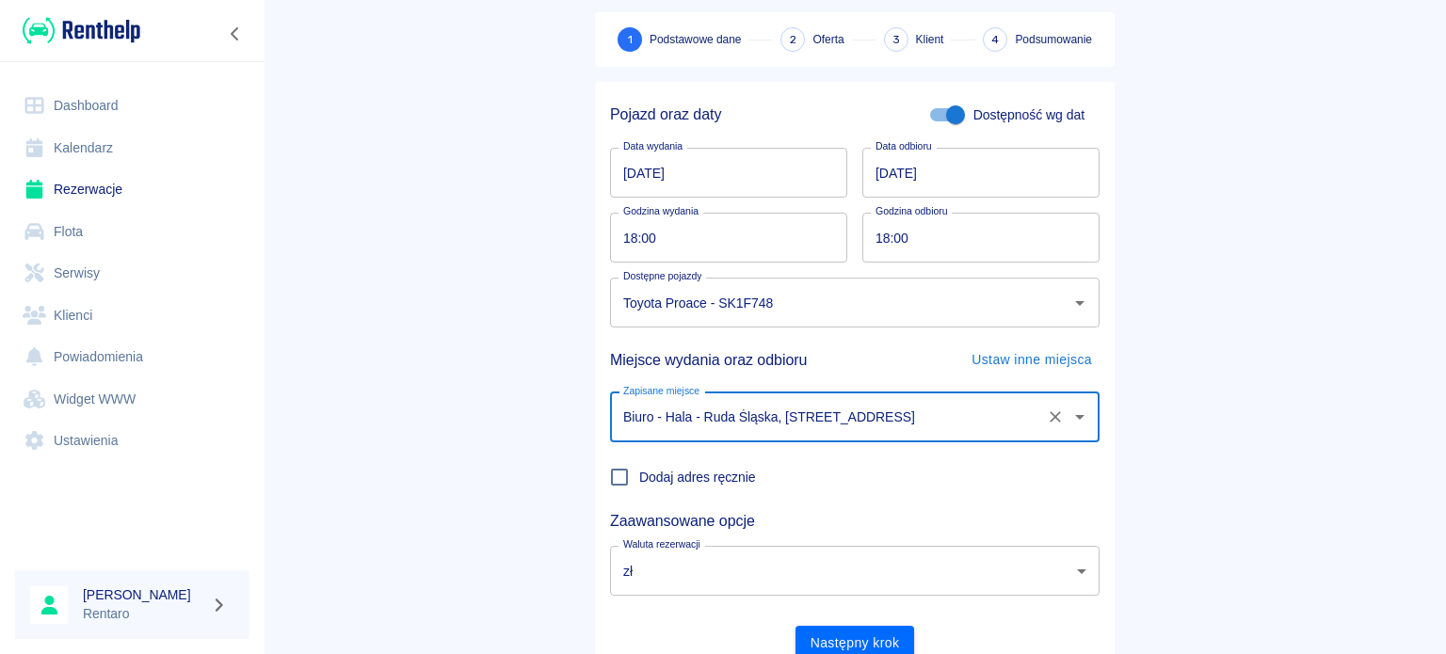
scroll to position [162, 0]
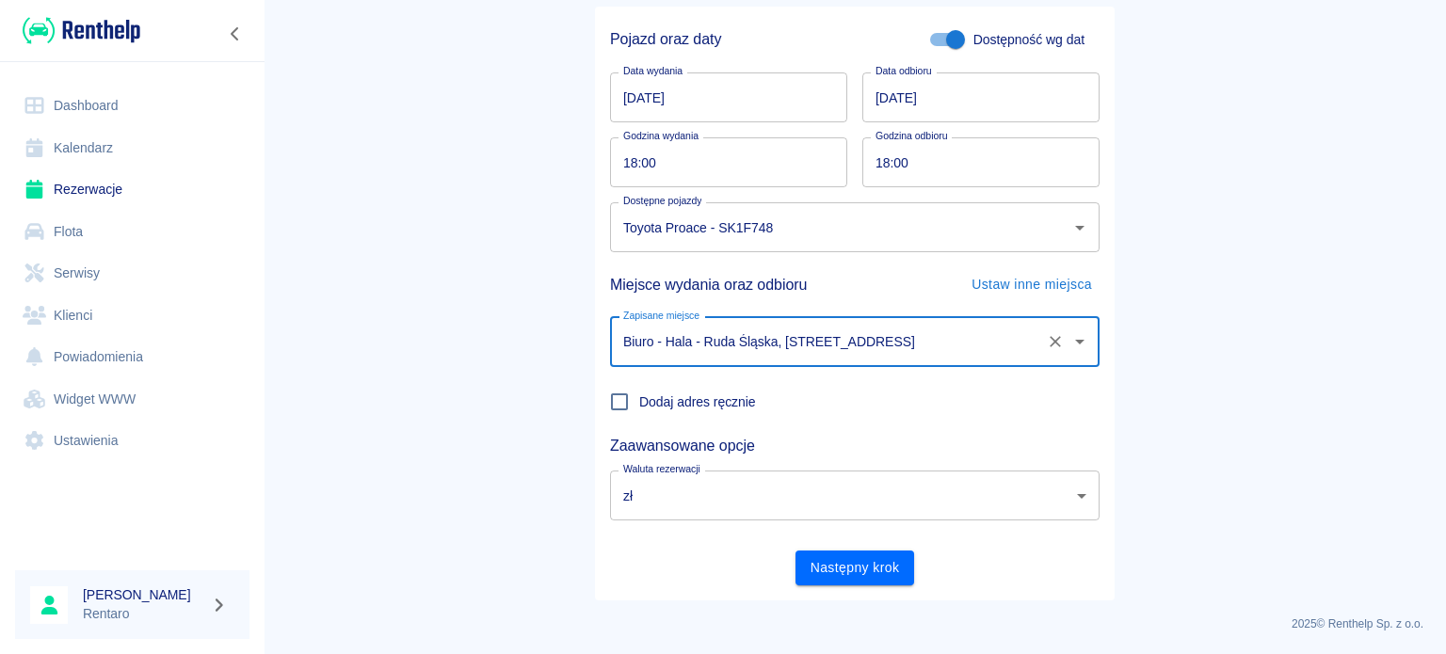
click at [819, 571] on button "Następny krok" at bounding box center [855, 568] width 120 height 35
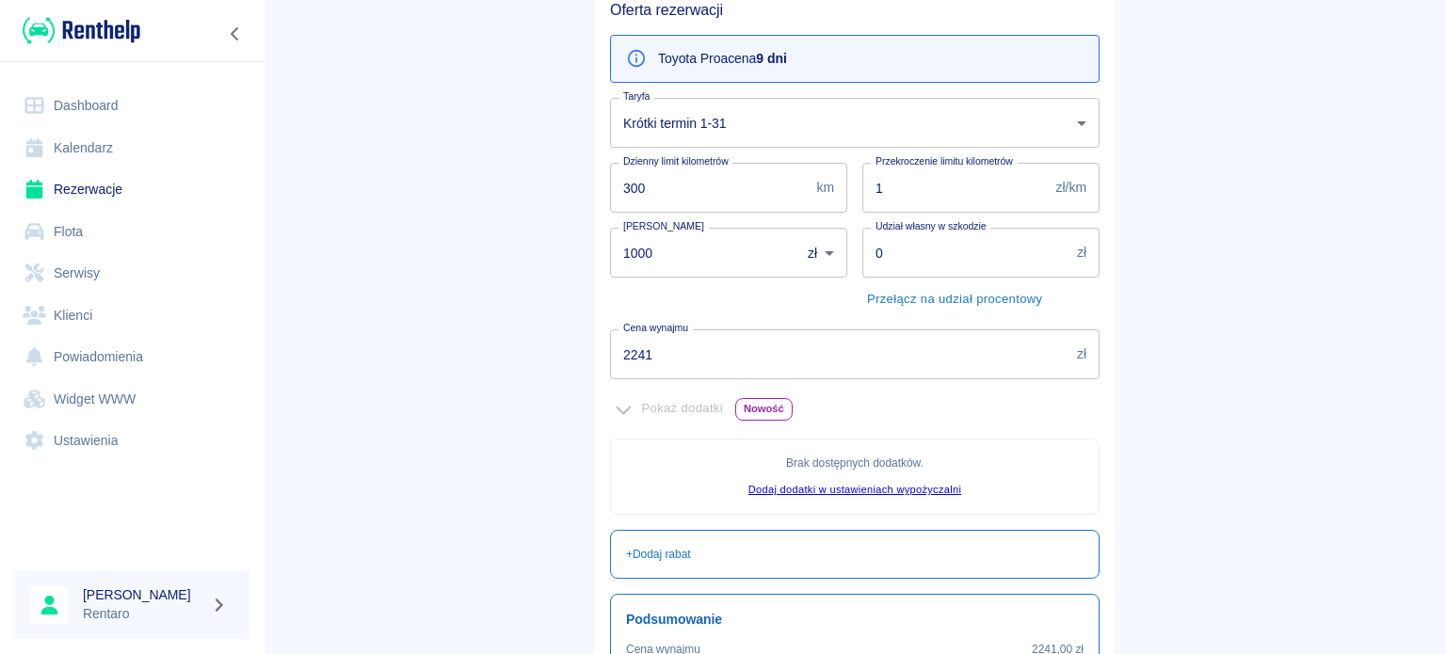
scroll to position [282, 0]
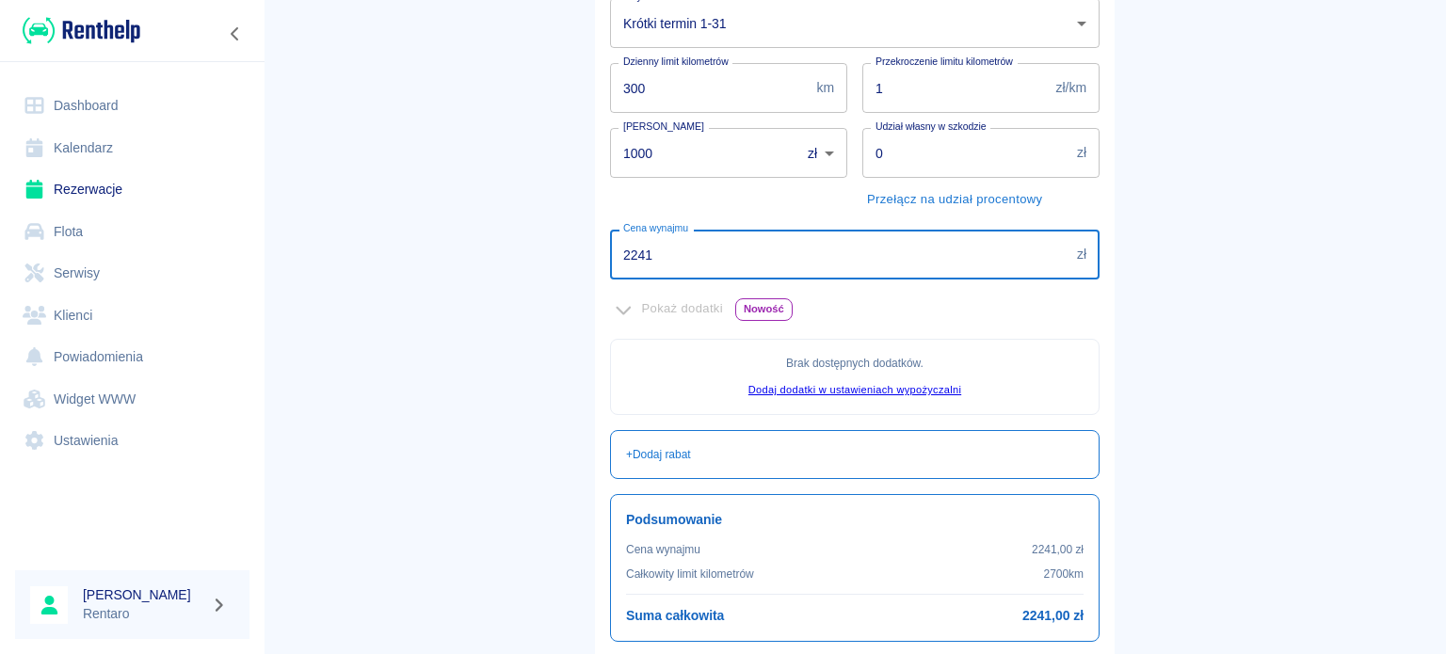
click at [700, 244] on input "2241" at bounding box center [839, 255] width 459 height 50
click at [700, 243] on input "2241" at bounding box center [839, 255] width 459 height 50
click at [700, 242] on input "2241" at bounding box center [839, 255] width 459 height 50
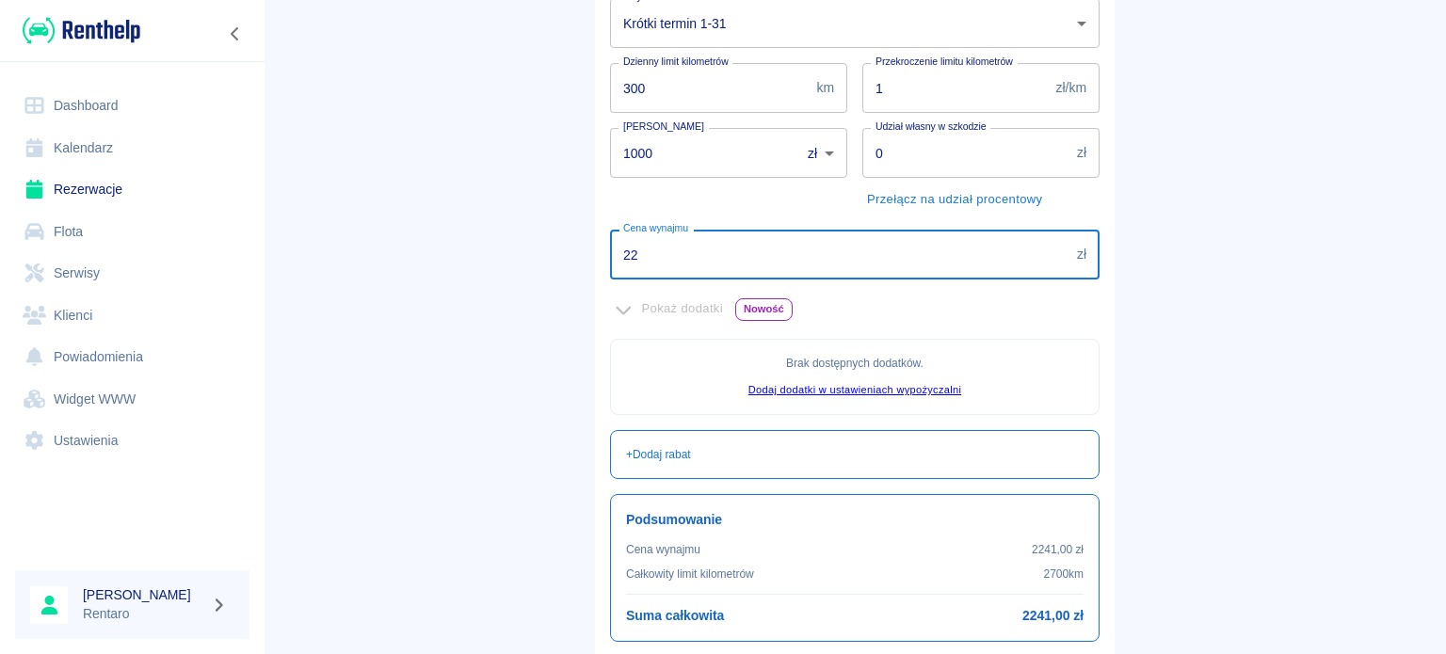
type input "2"
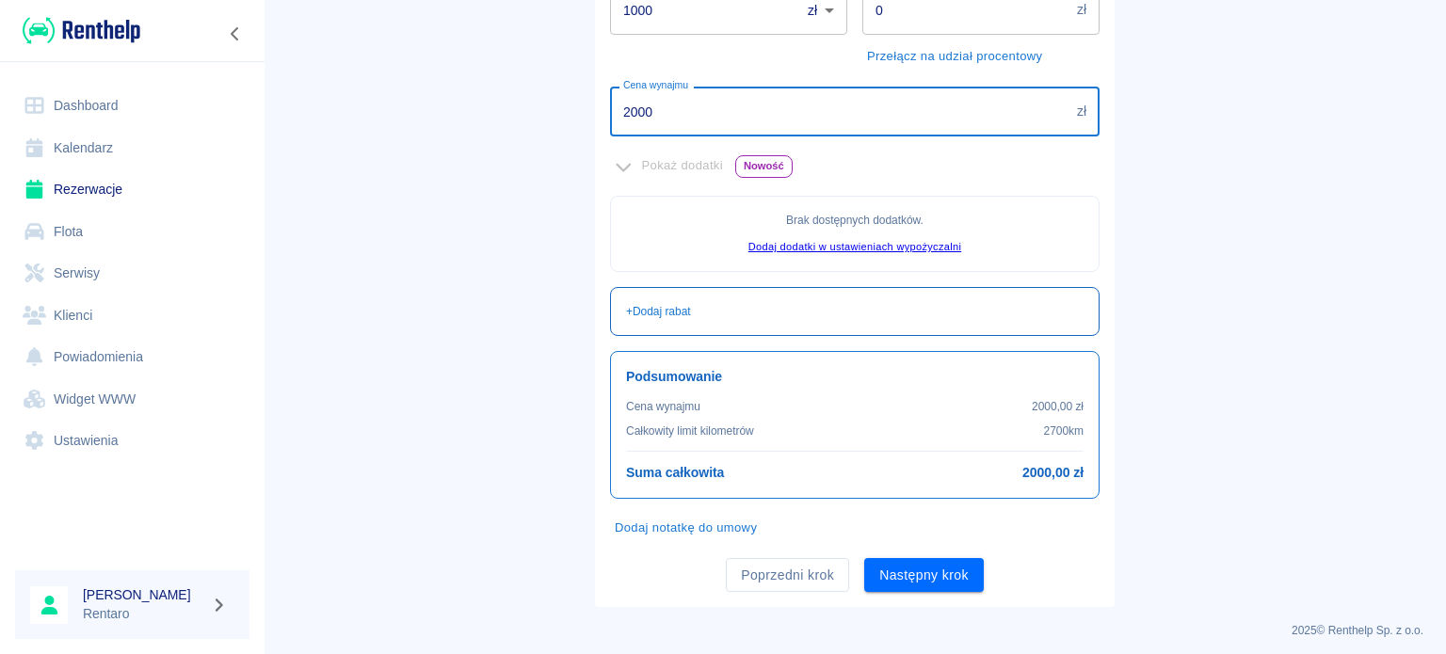
scroll to position [431, 0]
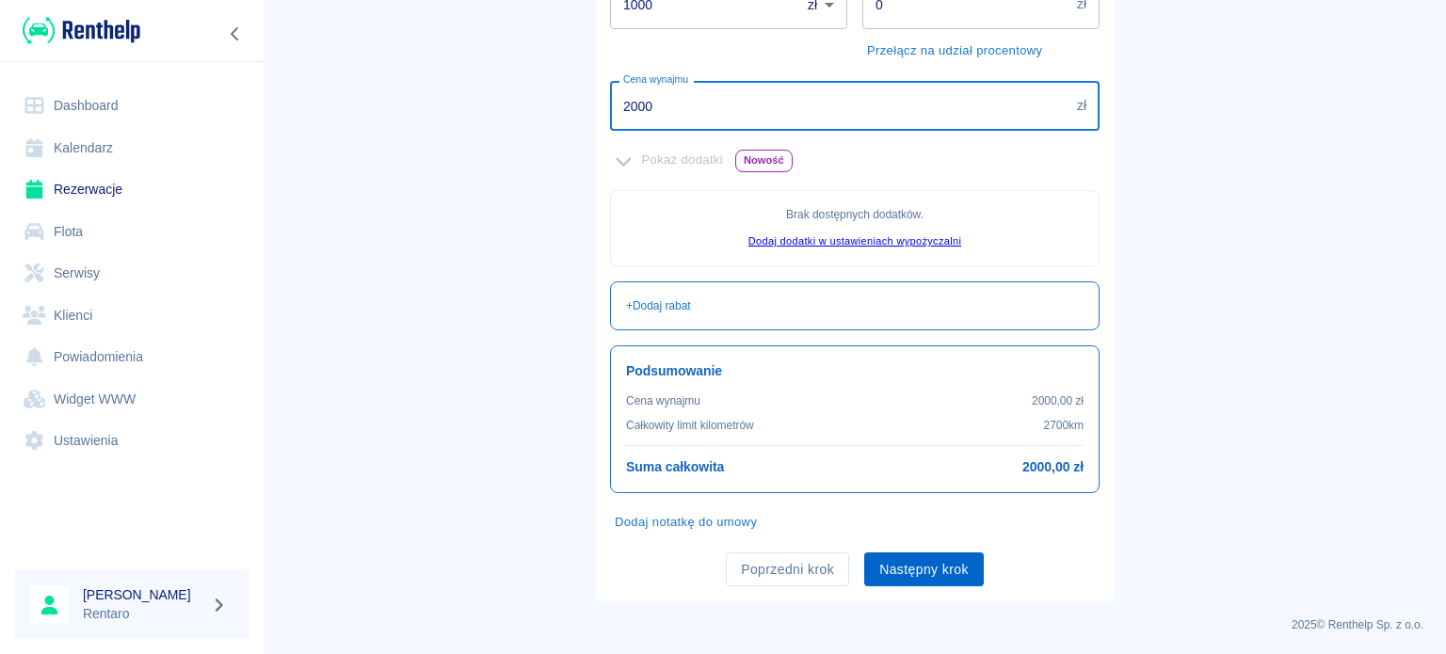
type input "2000"
click at [922, 579] on button "Następny krok" at bounding box center [924, 570] width 120 height 35
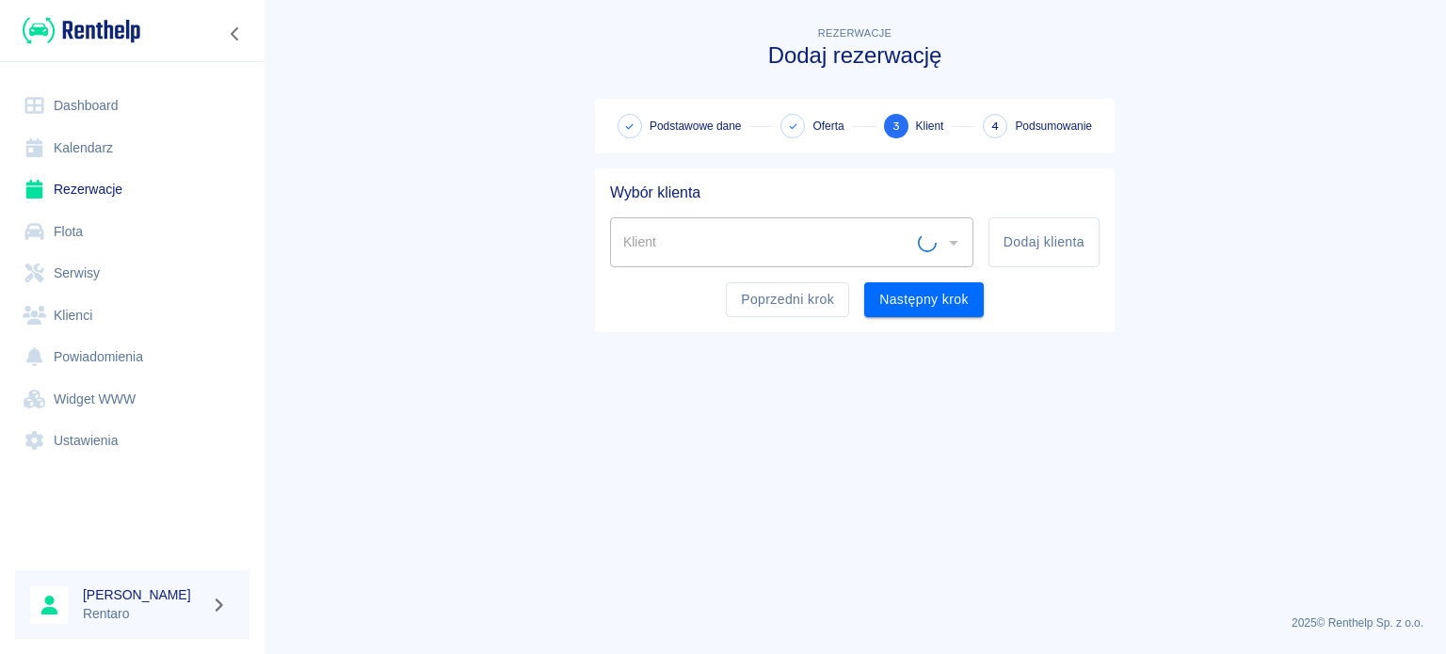
scroll to position [0, 0]
click at [858, 239] on input "Klient" at bounding box center [777, 242] width 318 height 33
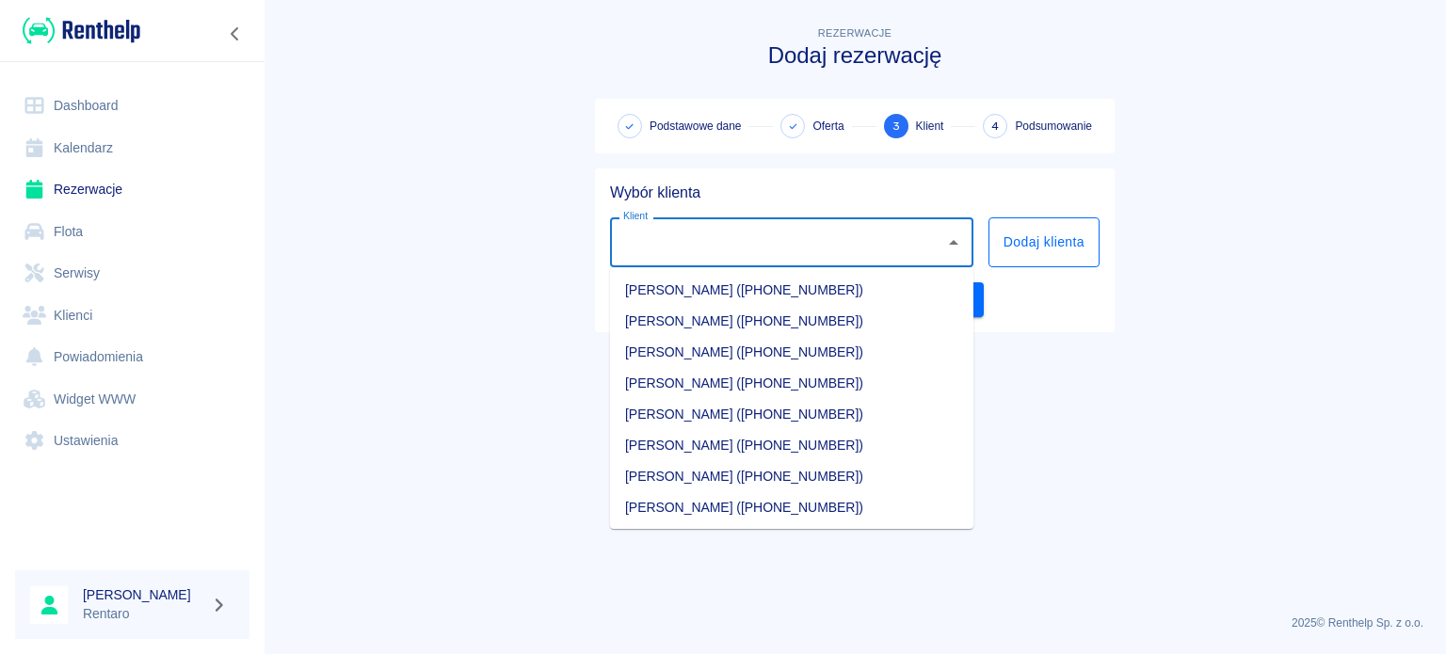
click at [1049, 240] on button "Dodaj klienta" at bounding box center [1043, 242] width 111 height 50
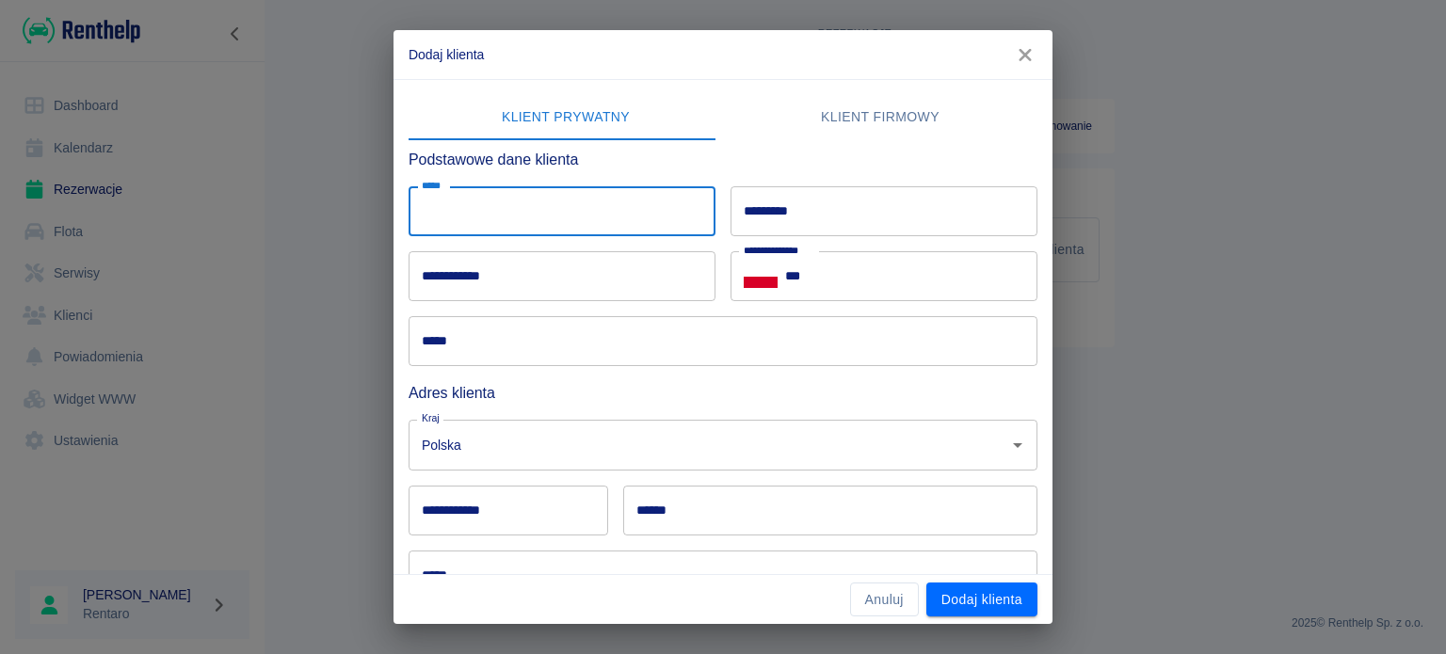
click at [624, 225] on input "*****" at bounding box center [561, 211] width 307 height 50
type input "*****"
click at [862, 194] on input "*********" at bounding box center [883, 211] width 307 height 50
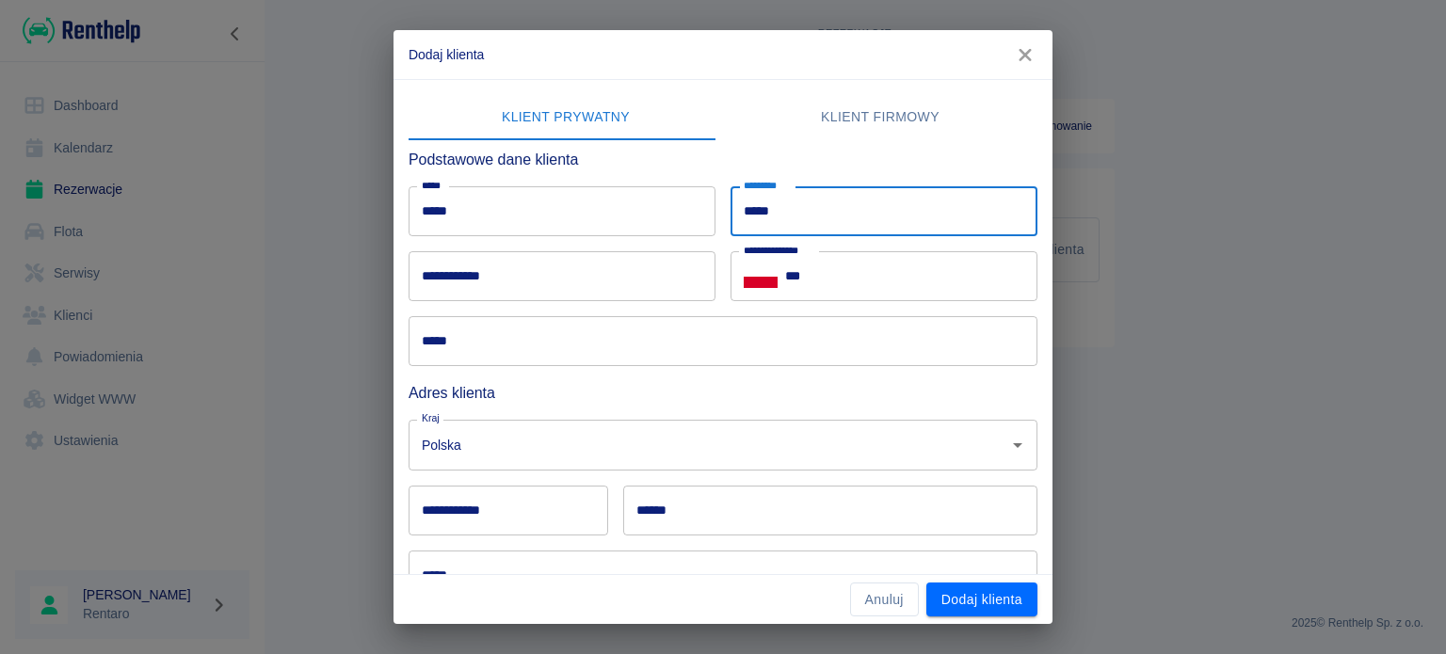
type input "*****"
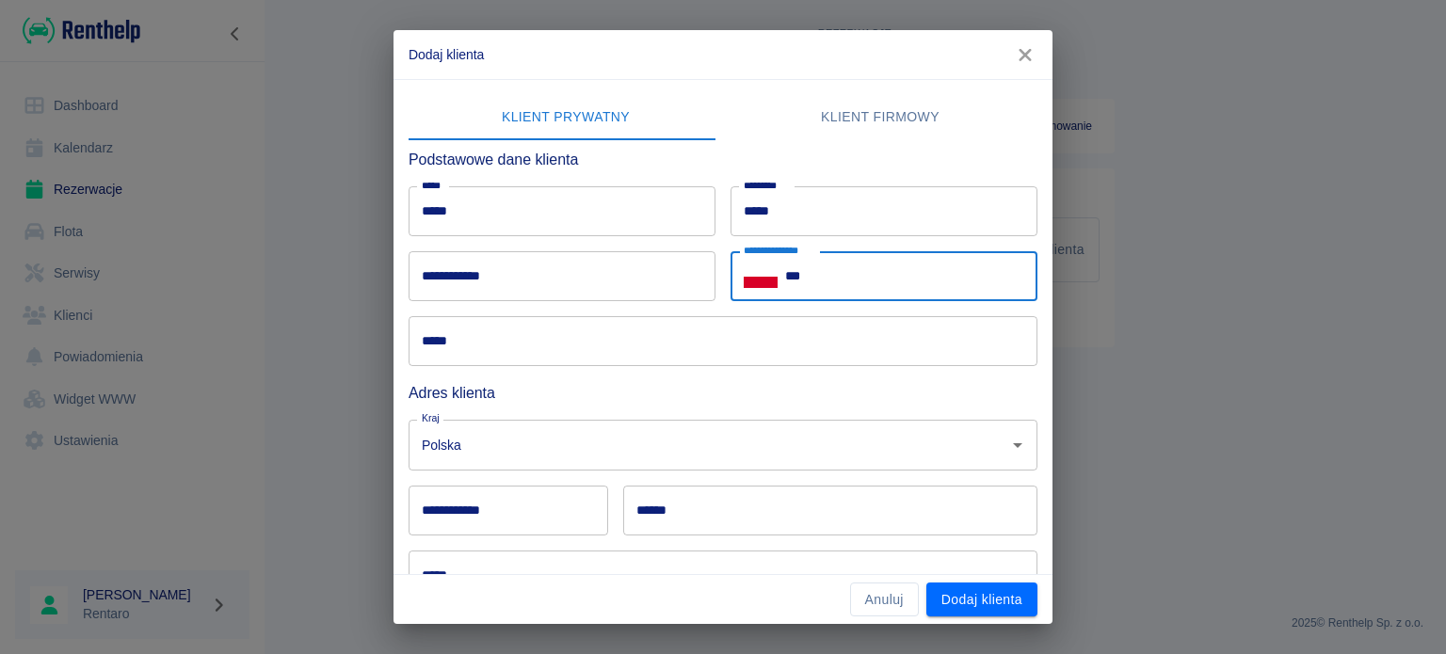
click at [915, 270] on input "***" at bounding box center [911, 276] width 252 height 50
type input "**********"
click at [996, 601] on button "Dodaj klienta" at bounding box center [981, 600] width 111 height 35
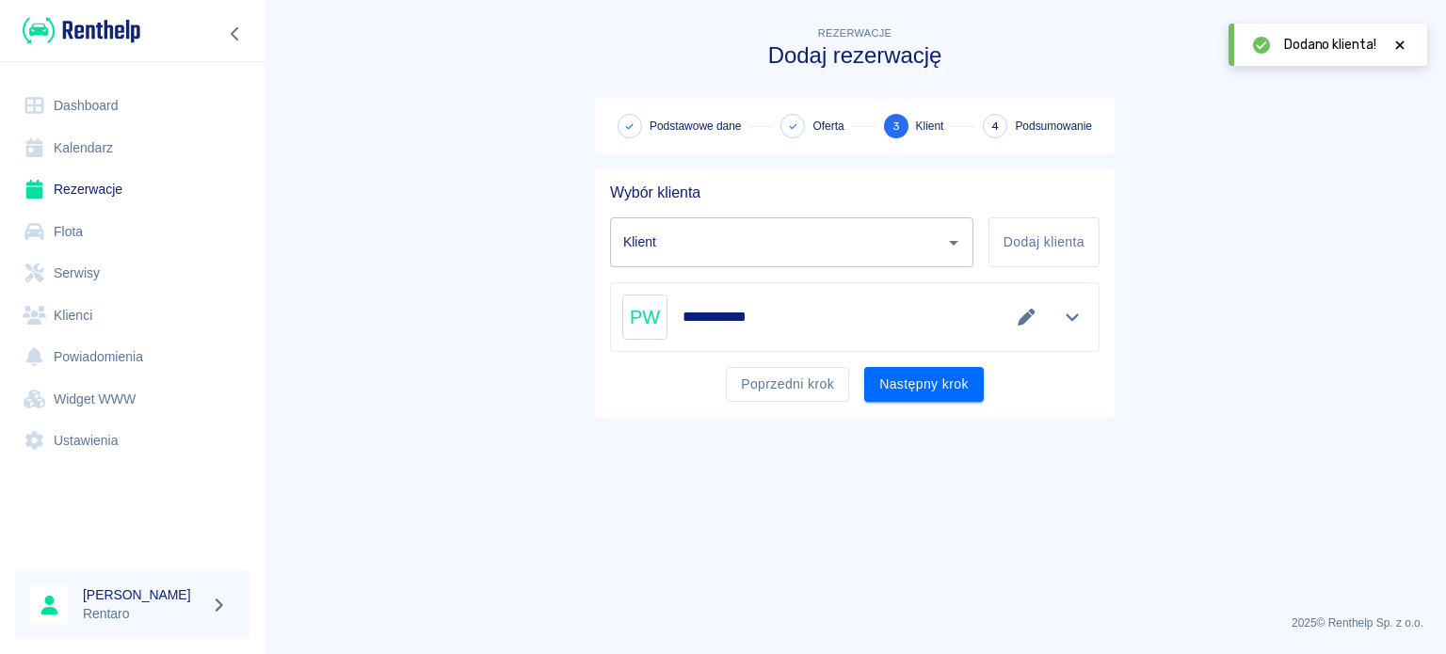
type input "[PERSON_NAME] ([PHONE_NUMBER])"
click at [938, 364] on div "Poprzedni krok Następny krok" at bounding box center [847, 377] width 505 height 50
click at [937, 384] on button "Następny krok" at bounding box center [924, 384] width 120 height 35
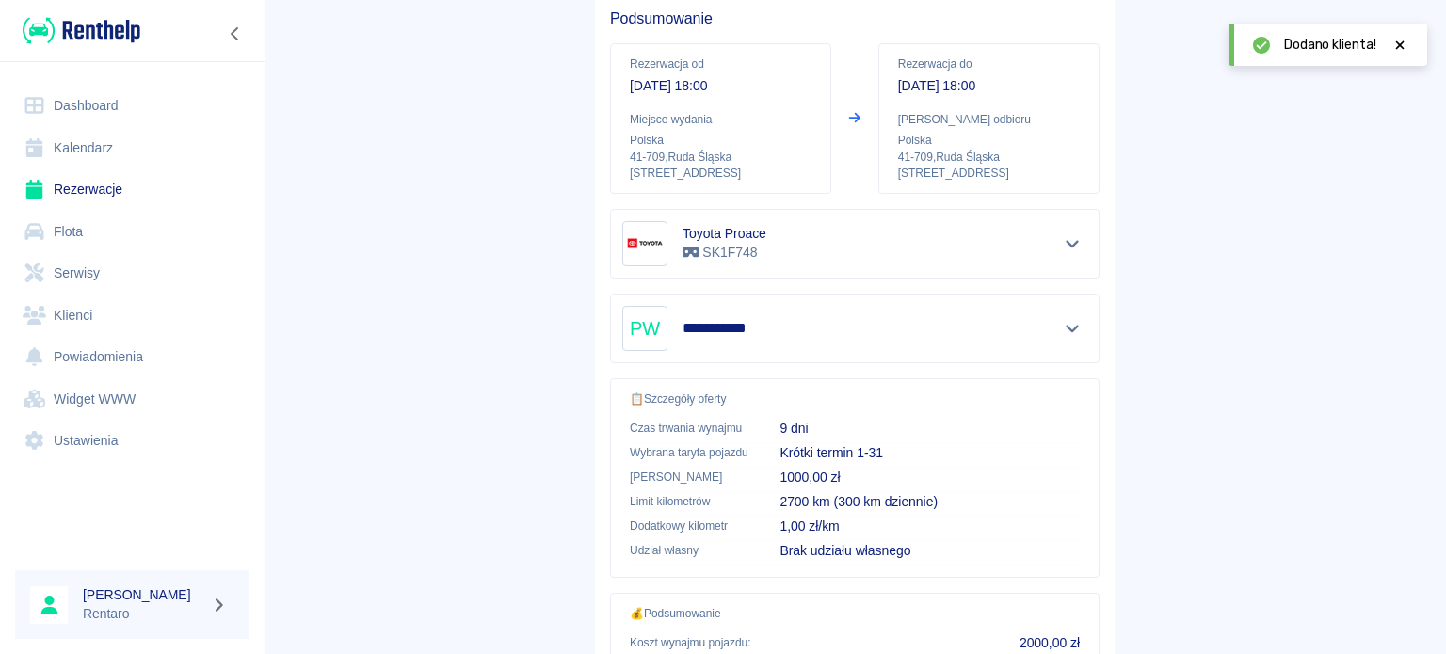
scroll to position [358, 0]
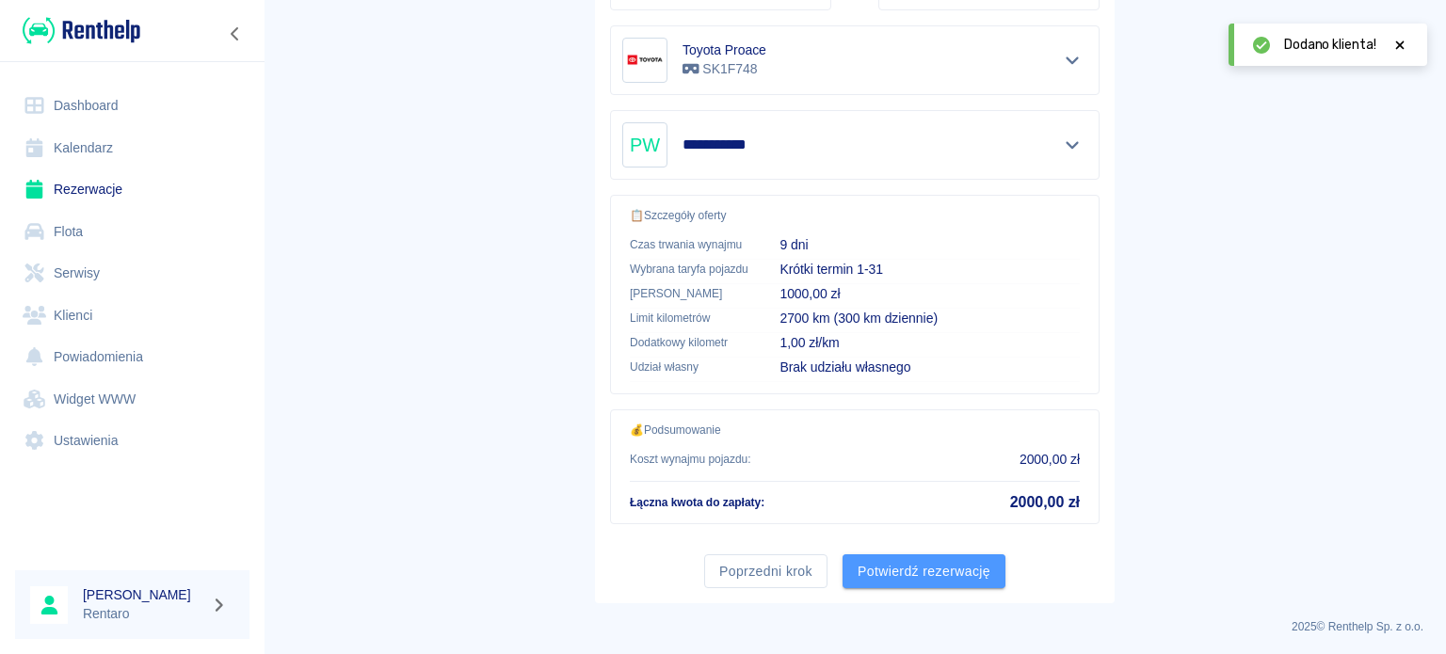
click at [913, 564] on button "Potwierdź rezerwację" at bounding box center [923, 571] width 163 height 35
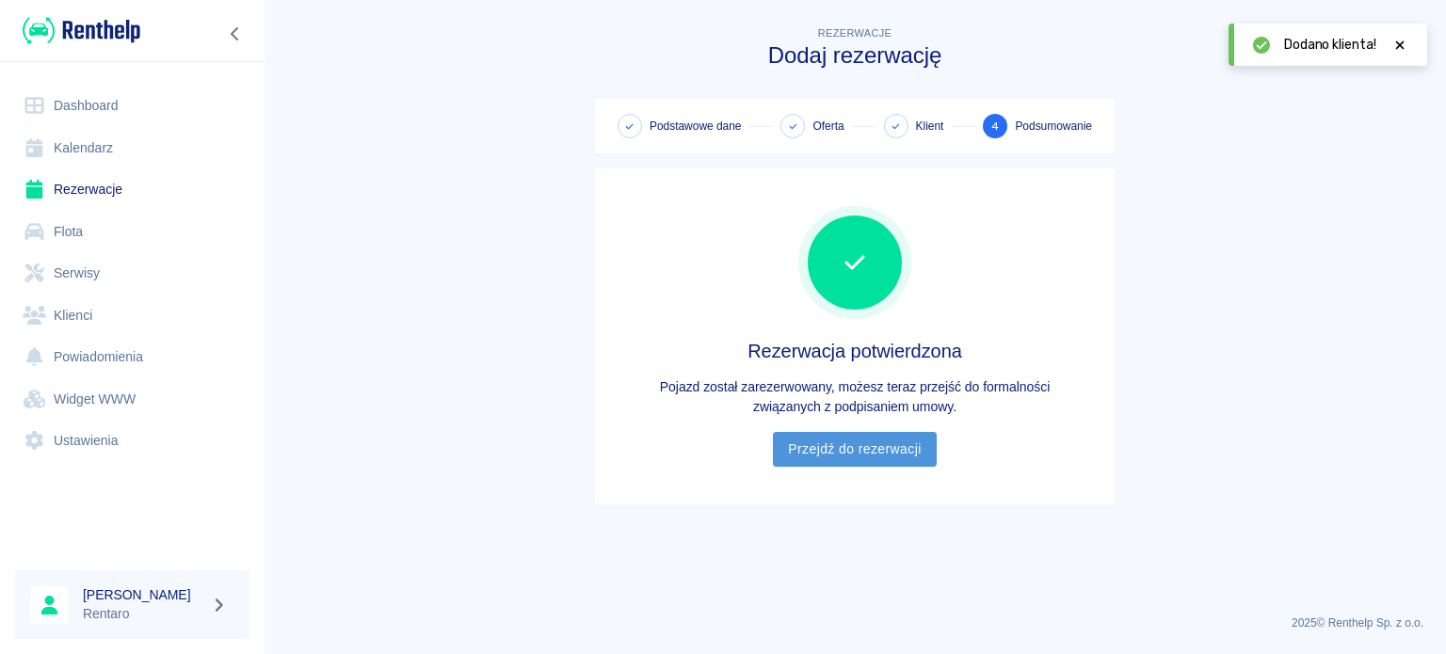
click at [817, 436] on link "Przejdź do rezerwacji" at bounding box center [854, 449] width 163 height 35
